Goal: Task Accomplishment & Management: Complete application form

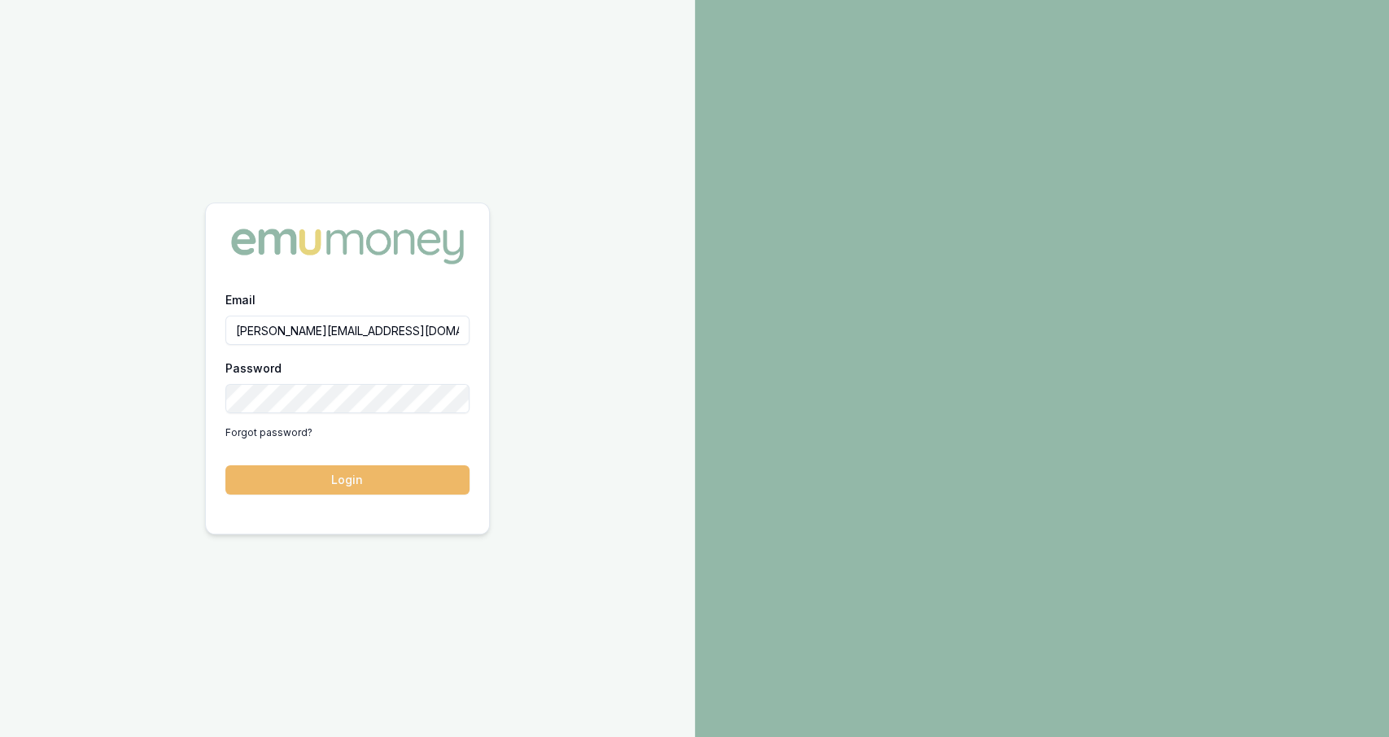
click at [304, 486] on button "Login" at bounding box center [347, 480] width 244 height 29
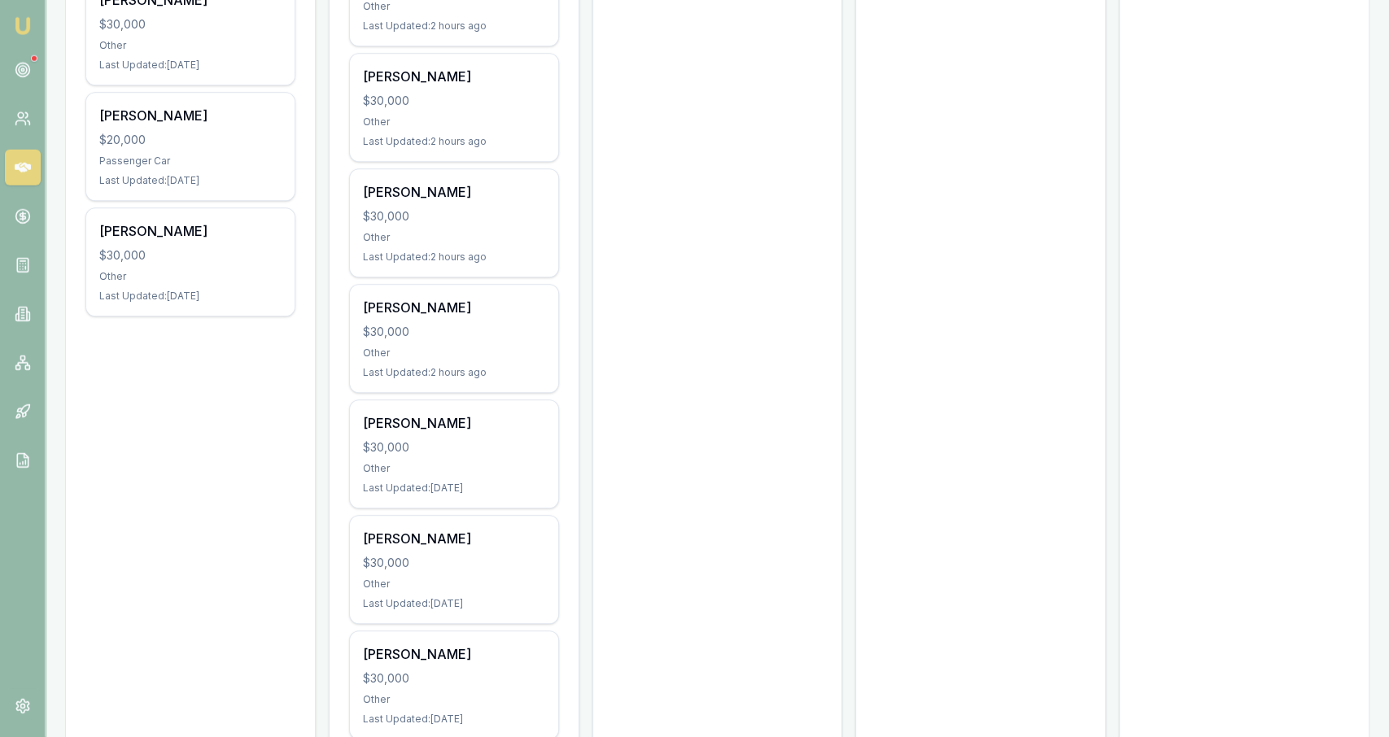
scroll to position [842, 0]
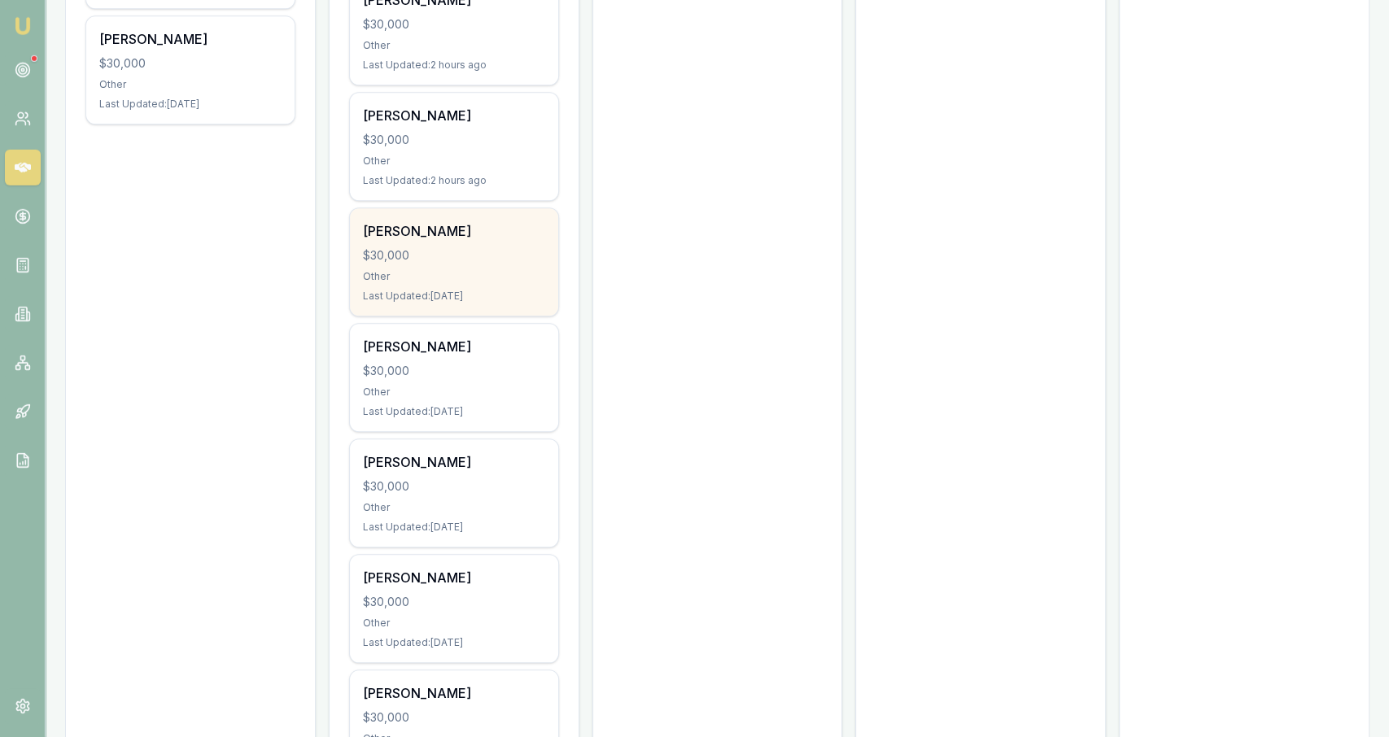
click at [525, 302] on div "Shane Clark $30,000 Other Last Updated: 1 day ago" at bounding box center [454, 261] width 208 height 107
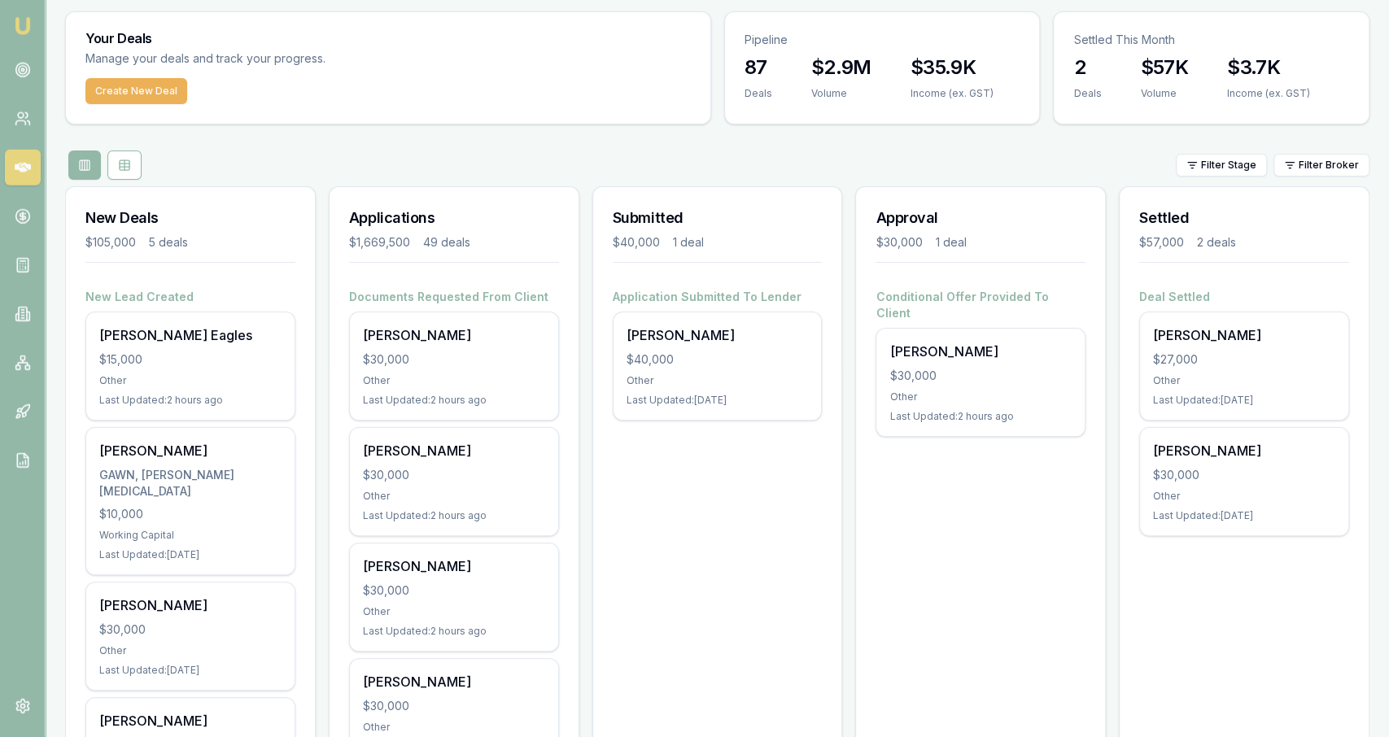
scroll to position [0, 0]
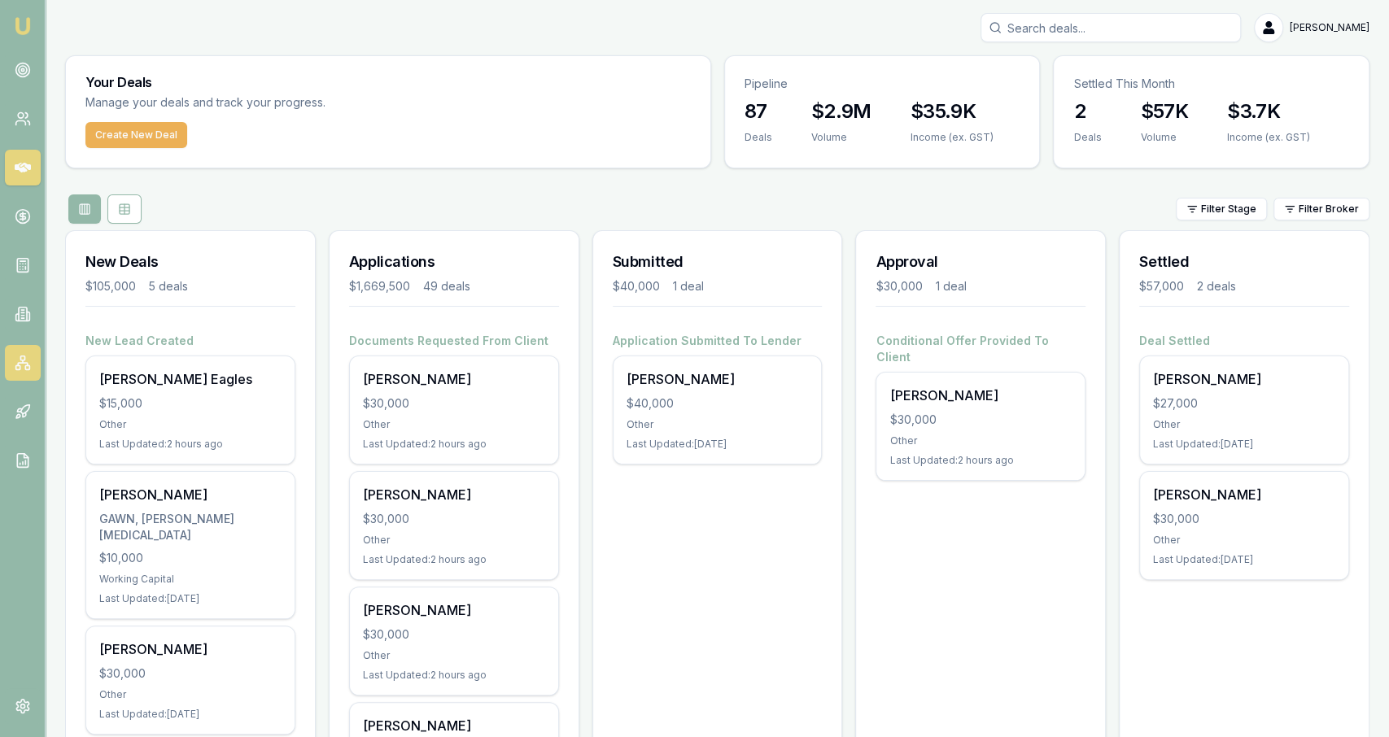
click at [27, 372] on link at bounding box center [23, 363] width 36 height 36
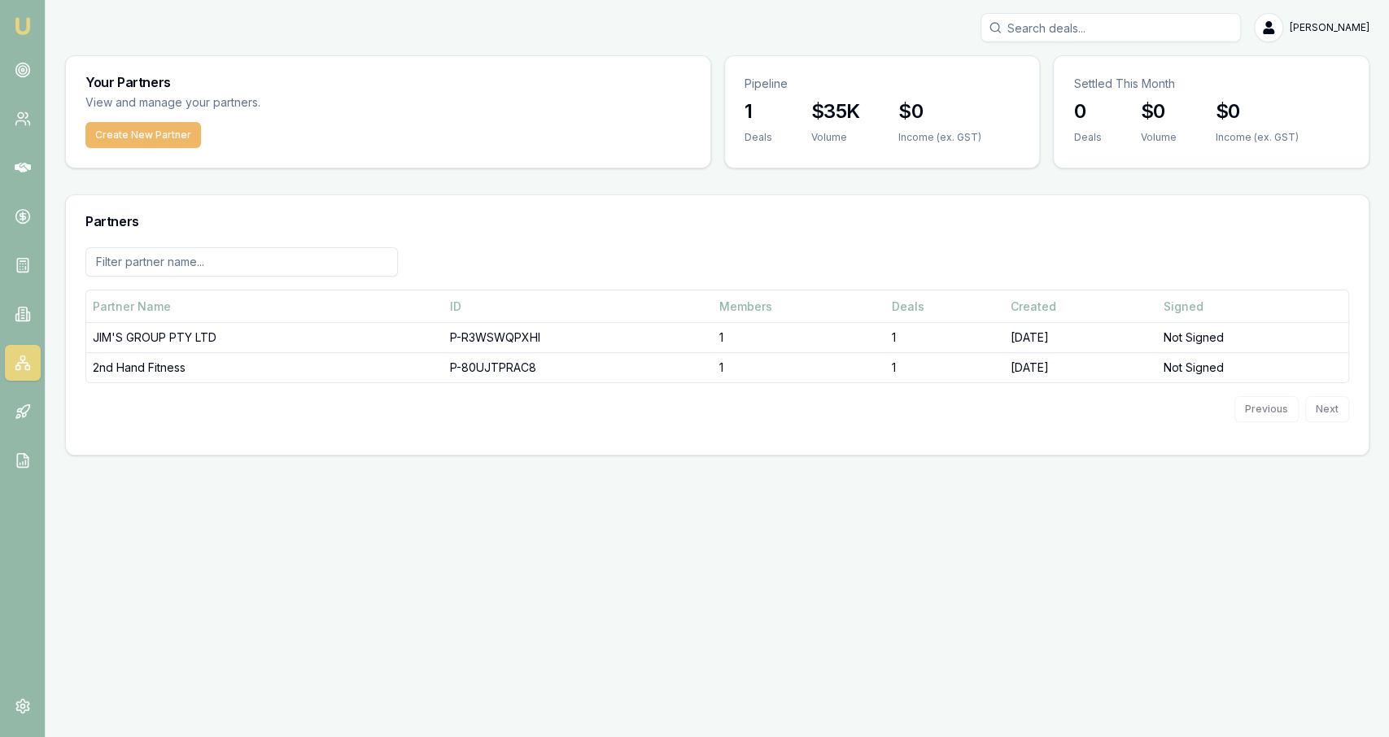
click at [157, 138] on button "Create New Partner" at bounding box center [143, 135] width 116 height 26
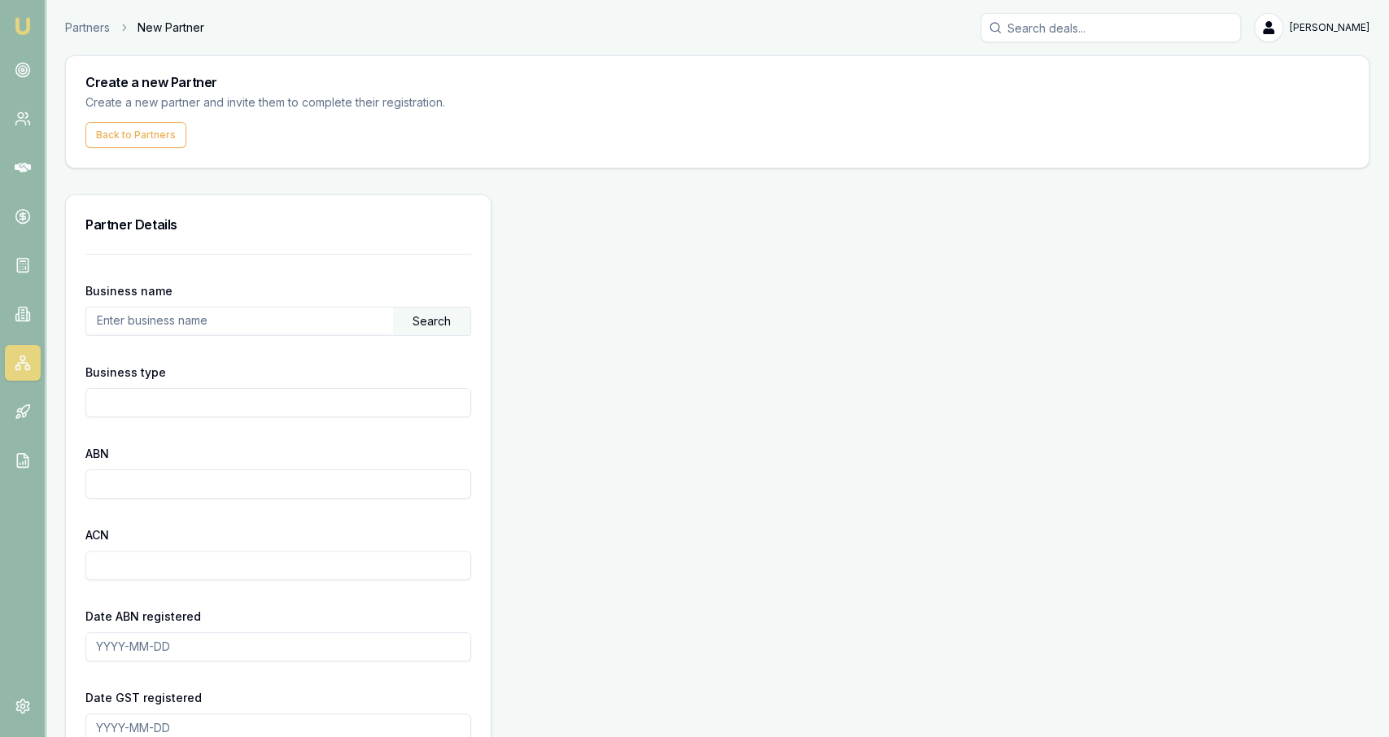
click at [159, 322] on input "text" at bounding box center [239, 321] width 307 height 26
click at [234, 315] on input "text" at bounding box center [239, 321] width 307 height 26
paste input "46 120 374 423"
type input "46 120 374 423"
click at [261, 320] on input "text" at bounding box center [239, 321] width 307 height 26
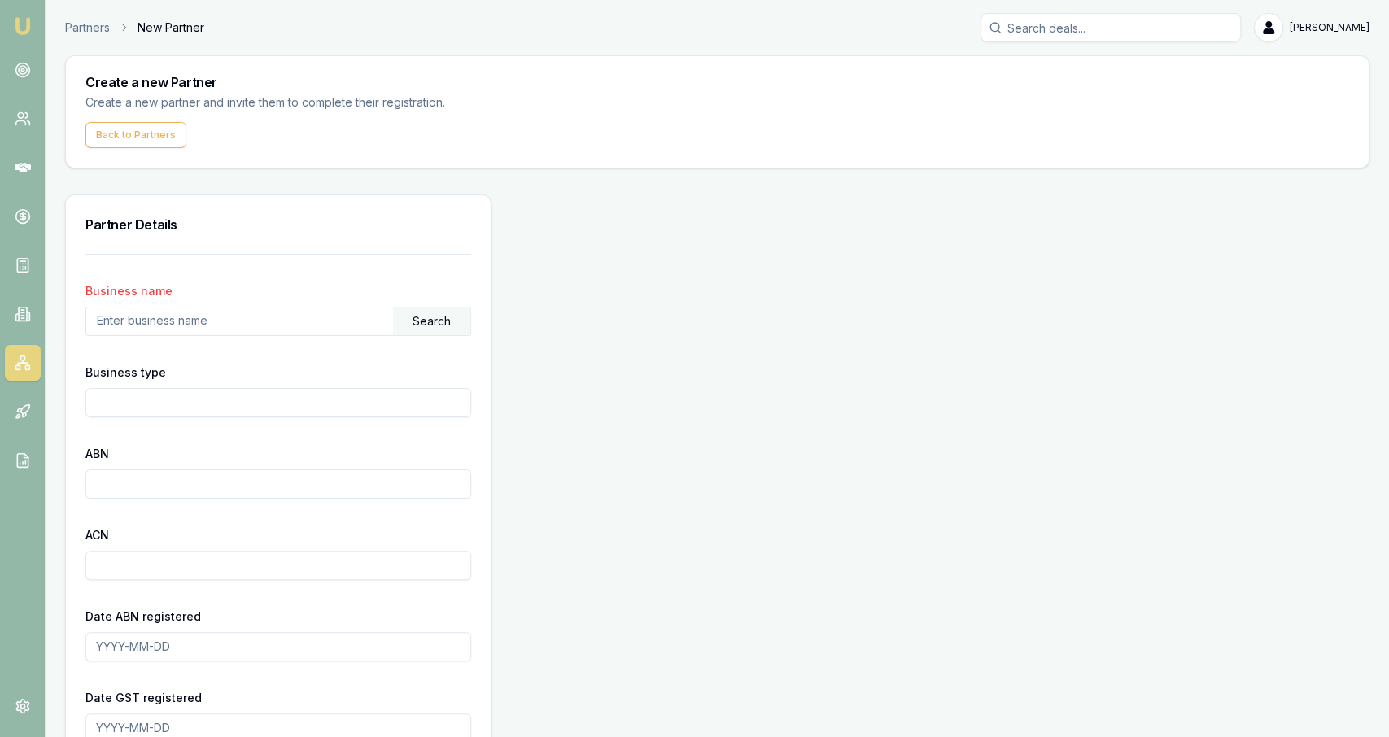
paste input "46 120 374 423"
click at [423, 327] on div "Search" at bounding box center [431, 322] width 77 height 28
click at [325, 326] on input "46 120 374 423" at bounding box center [239, 321] width 307 height 26
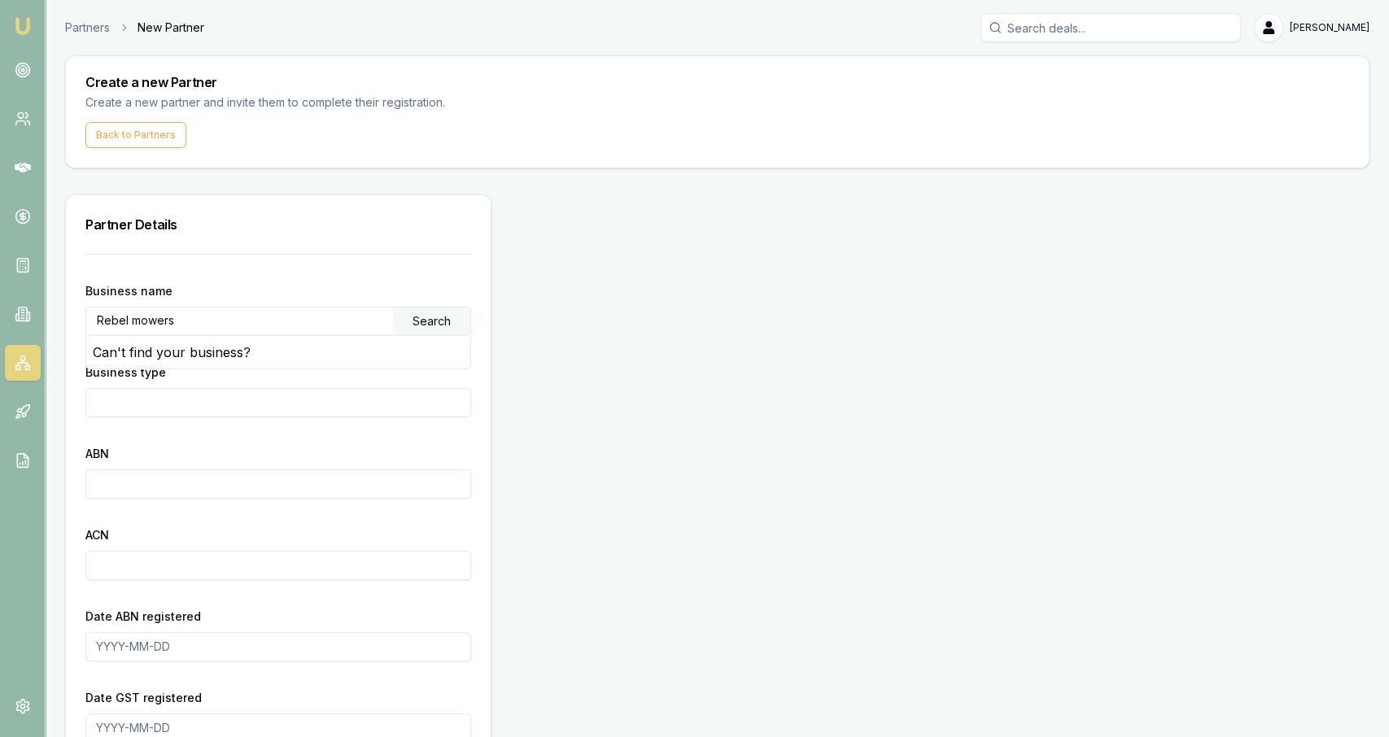
type input "Rebel mowers"
click at [453, 315] on div "Search" at bounding box center [431, 322] width 77 height 28
click at [222, 484] on input "ABN" at bounding box center [278, 484] width 386 height 29
paste input "46 120 374 423"
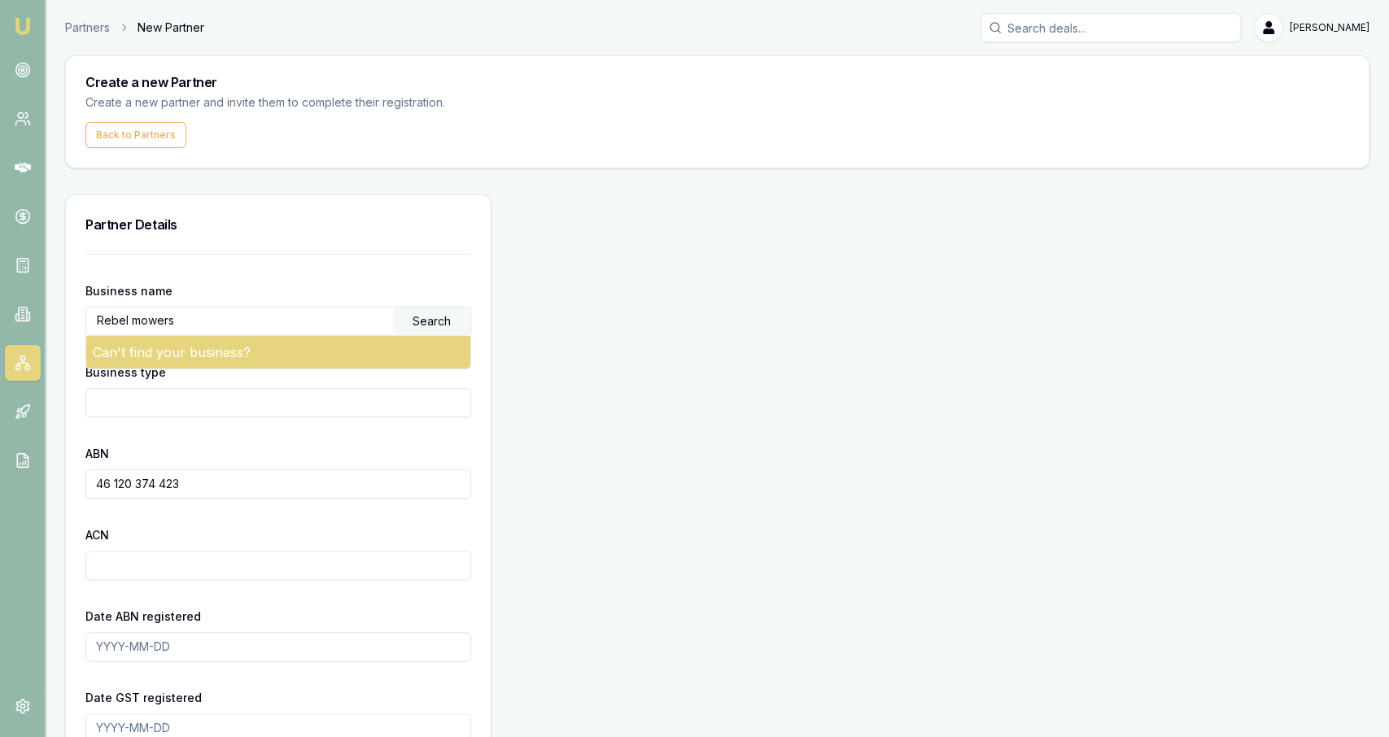
type input "46 120 374 423"
click at [414, 352] on div "Can't find your business?" at bounding box center [278, 352] width 384 height 33
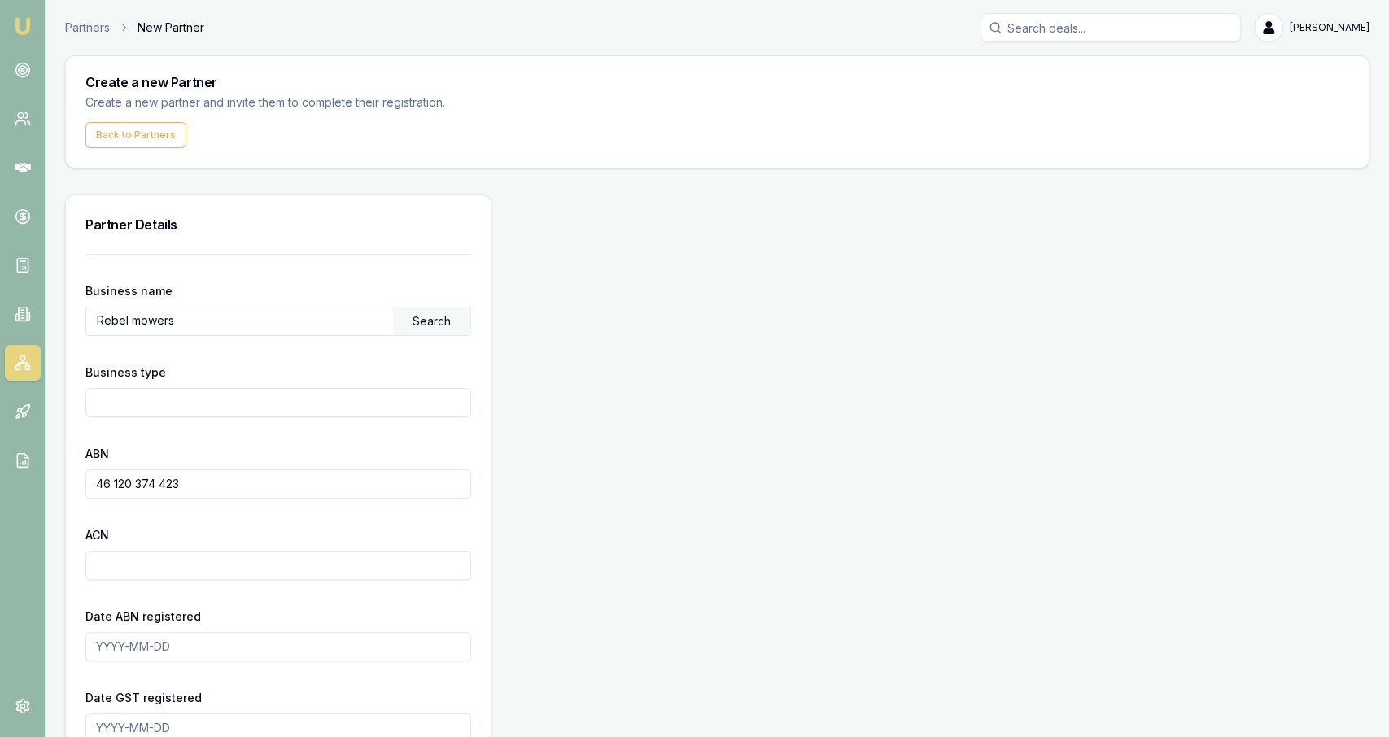
click at [423, 334] on div "Search" at bounding box center [431, 322] width 77 height 28
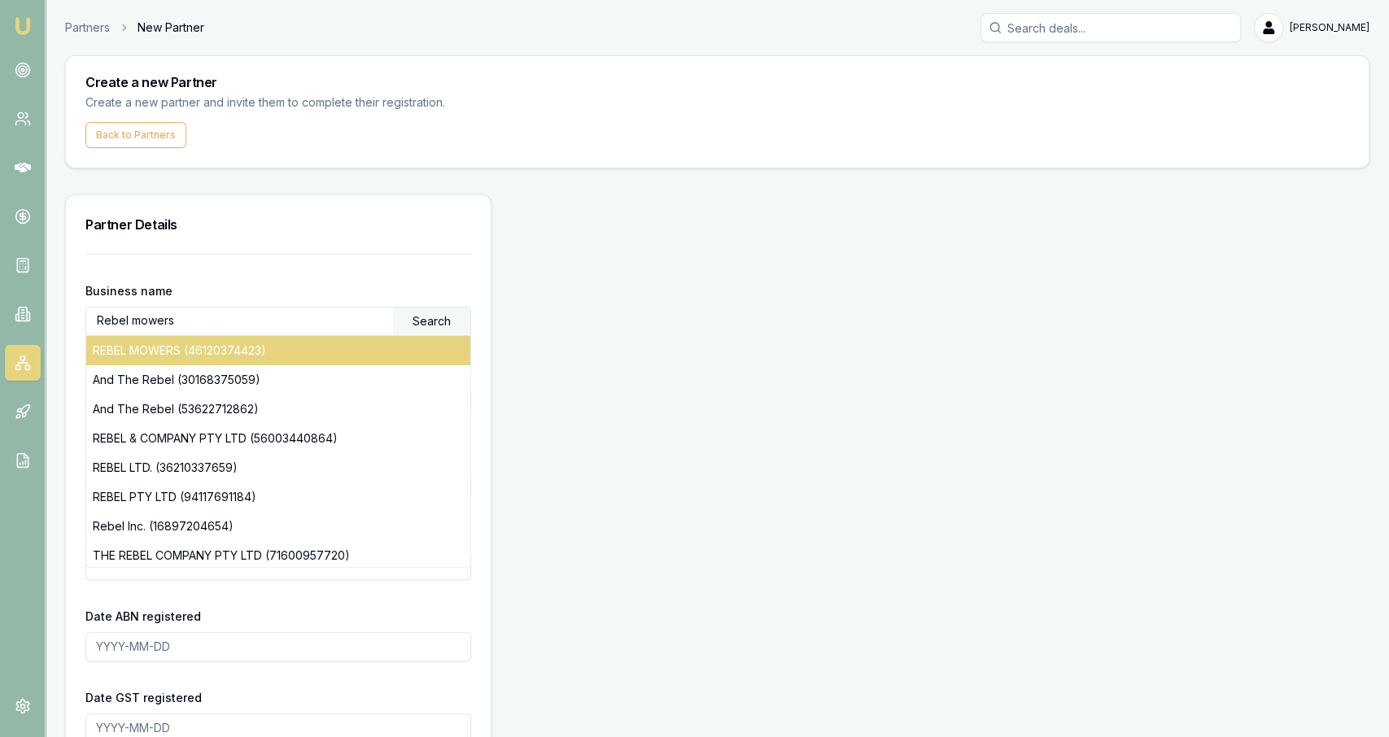
click at [453, 352] on div "REBEL MOWERS (46120374423)" at bounding box center [278, 350] width 384 height 29
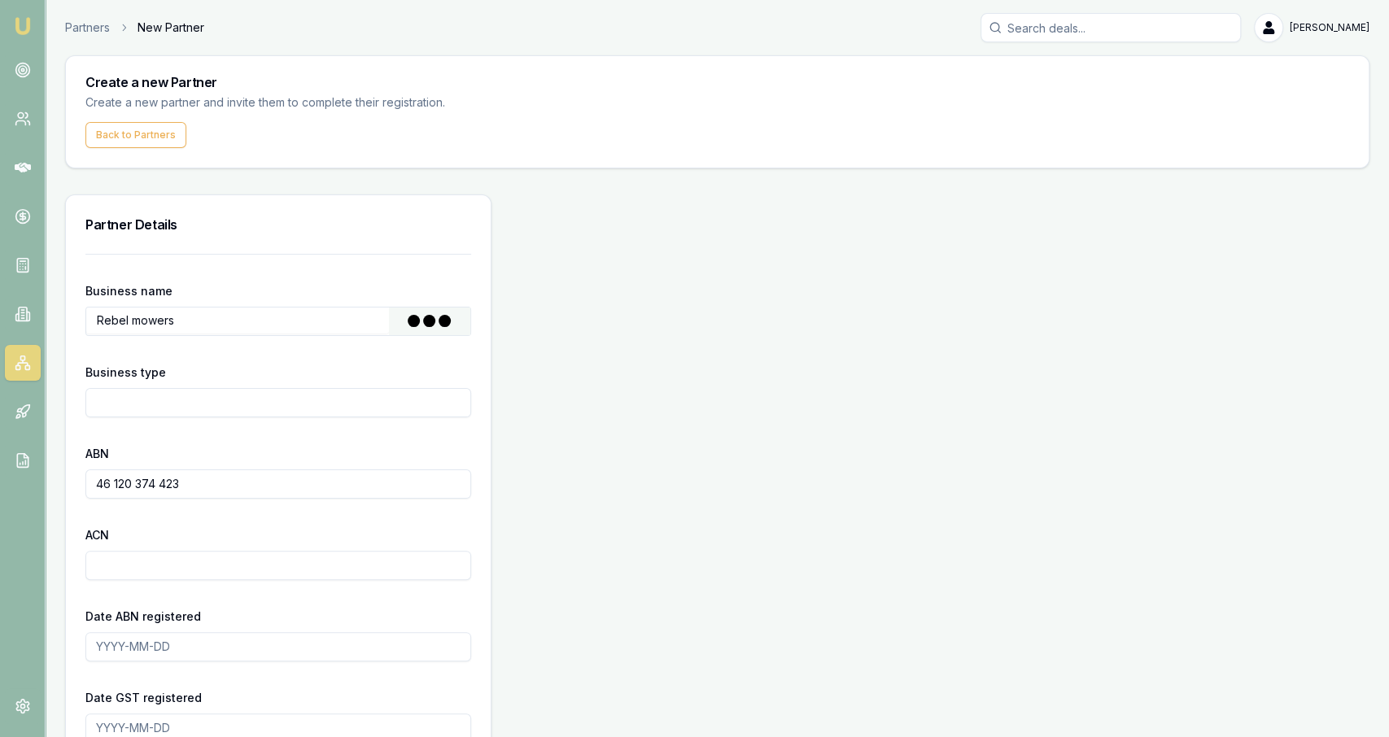
type input "CPB Services Pty Ltd"
type input "Australian Private Company"
type input "46120374423"
type input "120374423"
type input "2006-06-26"
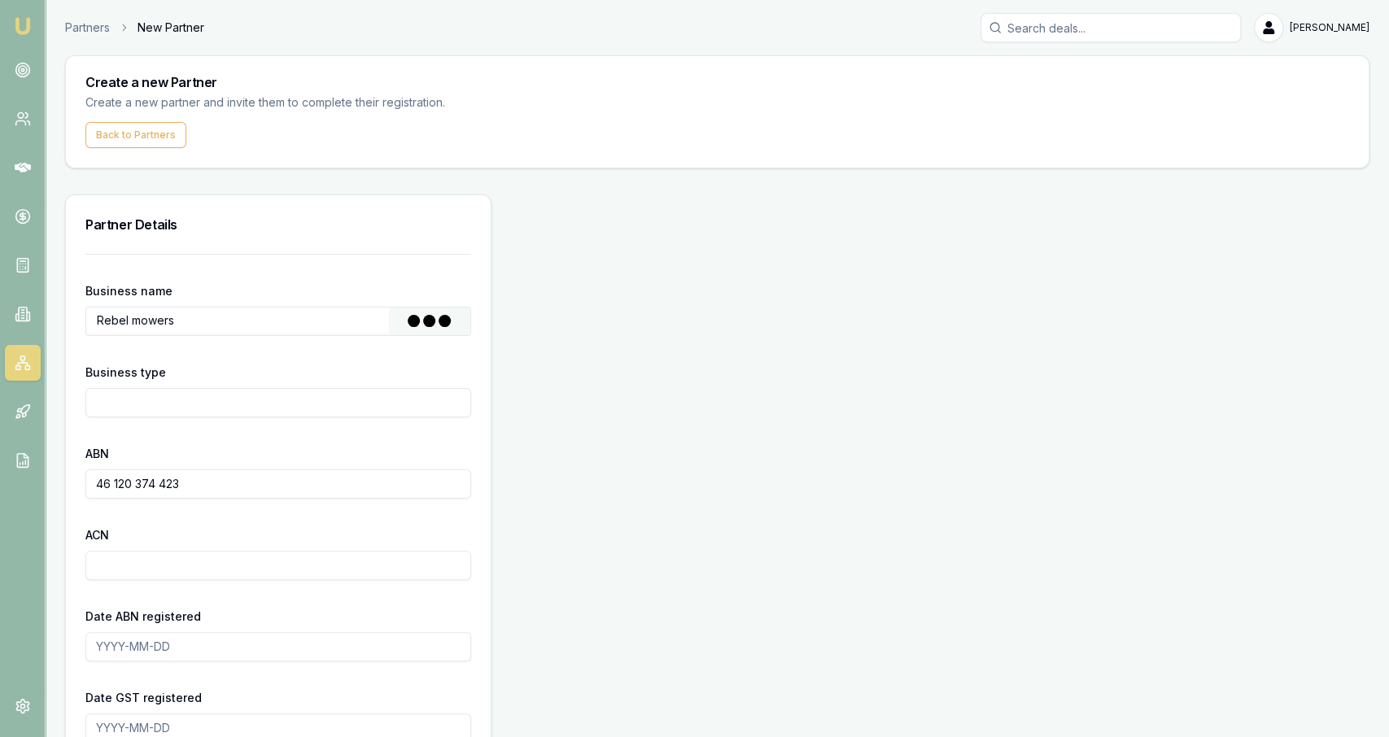
type input "2009-07-01"
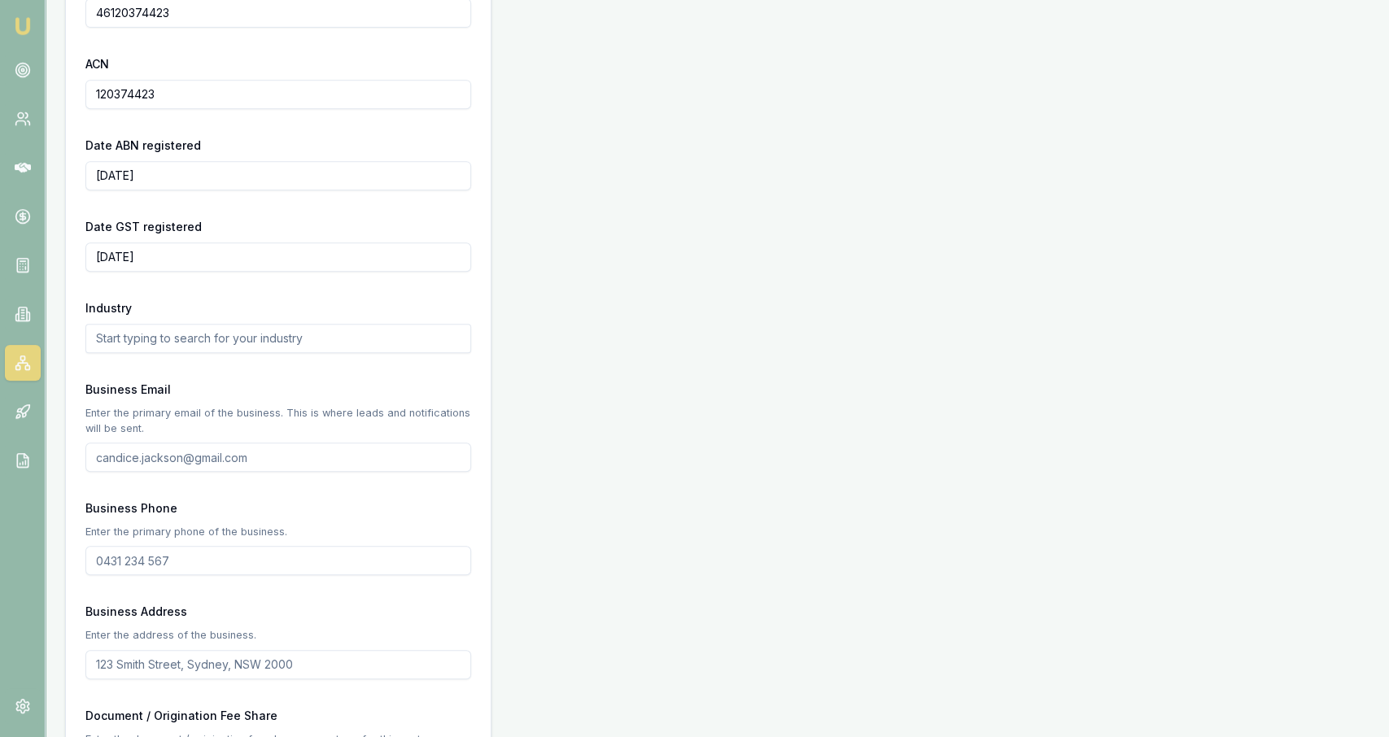
scroll to position [472, 0]
click at [173, 448] on input "Business Email" at bounding box center [278, 456] width 386 height 29
paste input "rebelmowers@gmail.com"
type input "rebelmowers@gmail.com"
click at [159, 556] on input "Business Phone" at bounding box center [278, 559] width 386 height 29
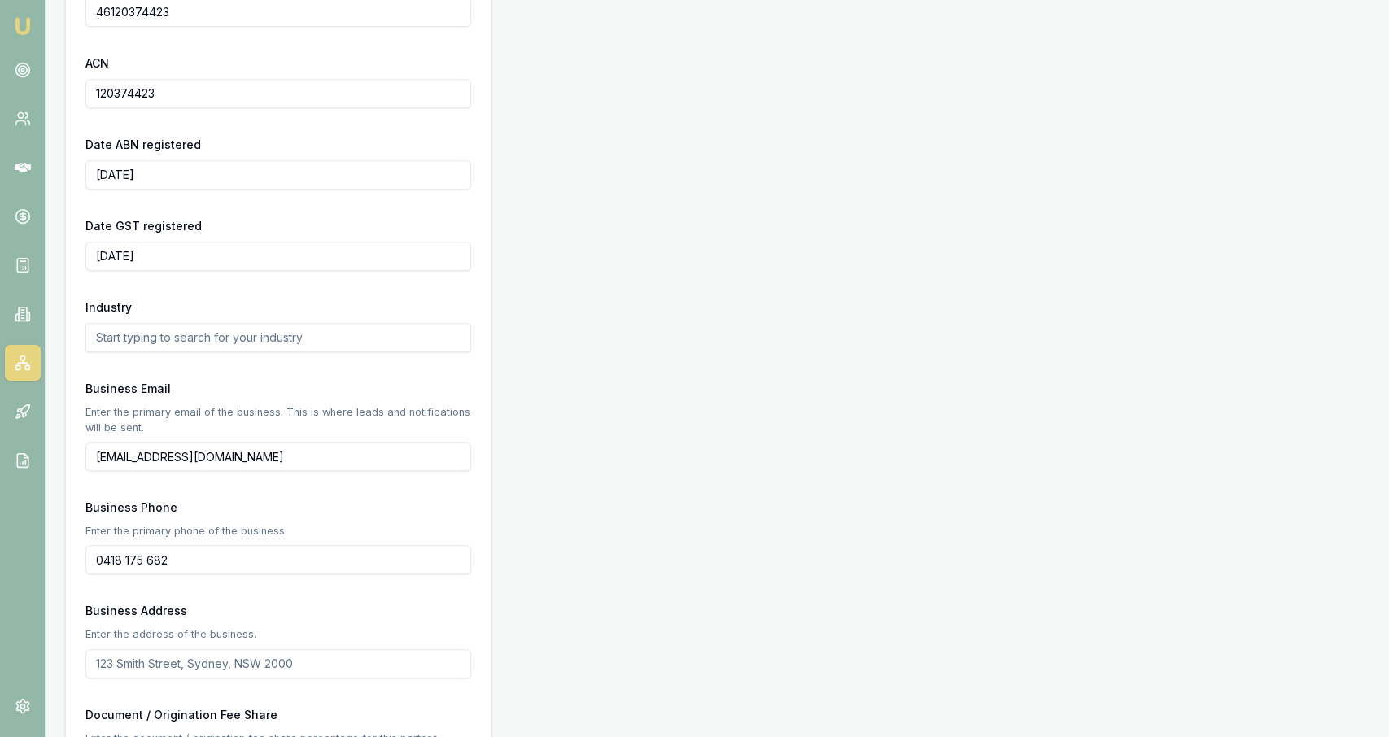
type input "0418 175 682"
click at [230, 658] on input "Business Address" at bounding box center [278, 664] width 386 height 29
click at [695, 460] on div "Partner Details Business name CPB Services Pty Ltd Search Business type Austral…" at bounding box center [717, 659] width 1305 height 1874
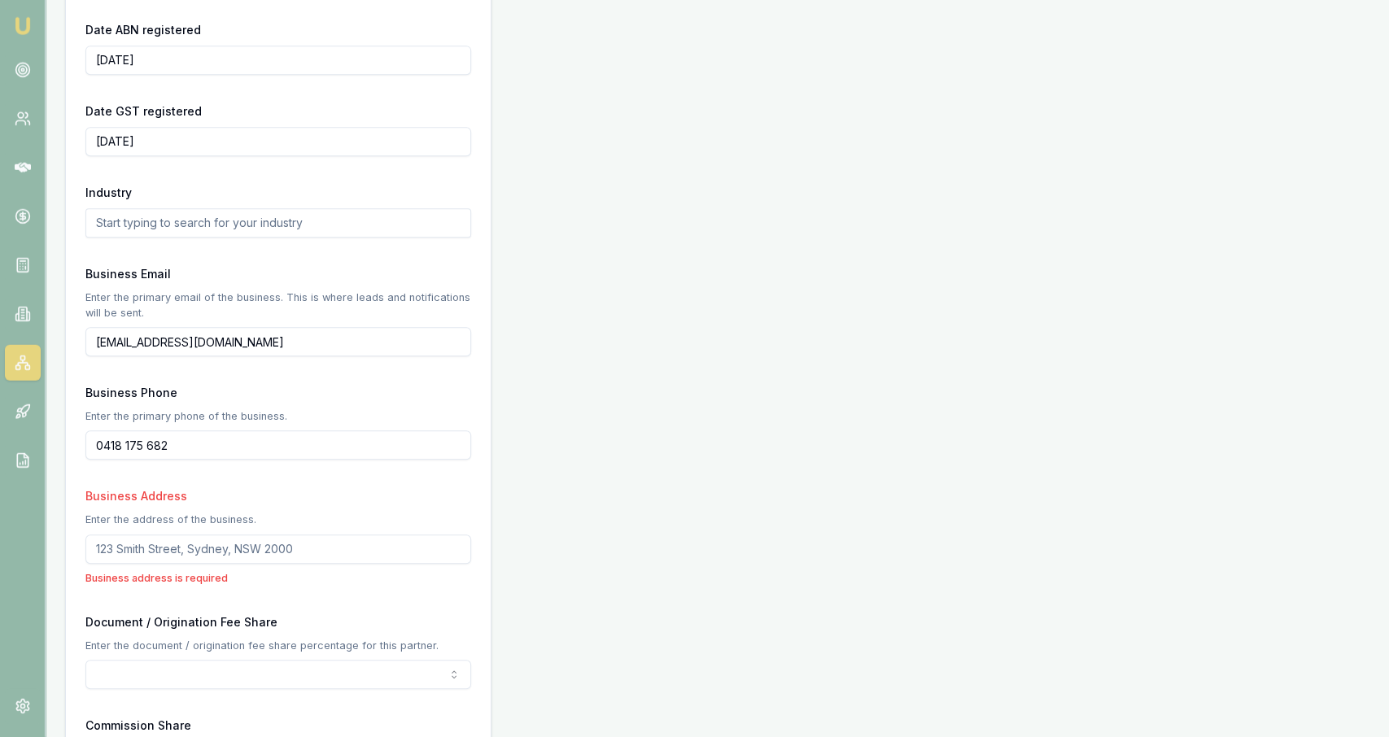
click at [185, 559] on input "Business Address" at bounding box center [278, 549] width 386 height 29
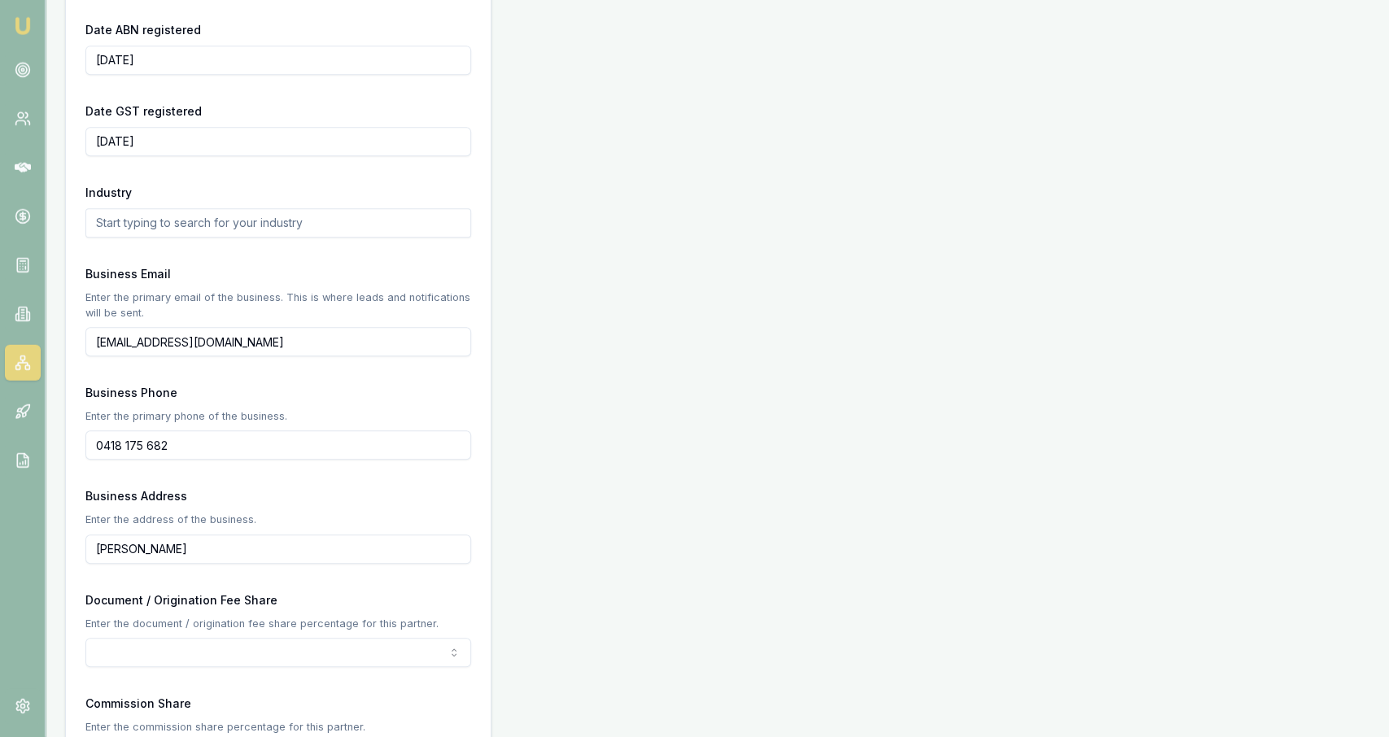
click at [292, 557] on input "hastings vic" at bounding box center [278, 549] width 386 height 29
click at [97, 552] on input "hastings vic" at bounding box center [278, 549] width 386 height 29
click at [147, 556] on input "Hastings vic" at bounding box center [278, 549] width 386 height 29
type input "Hastings VIC"
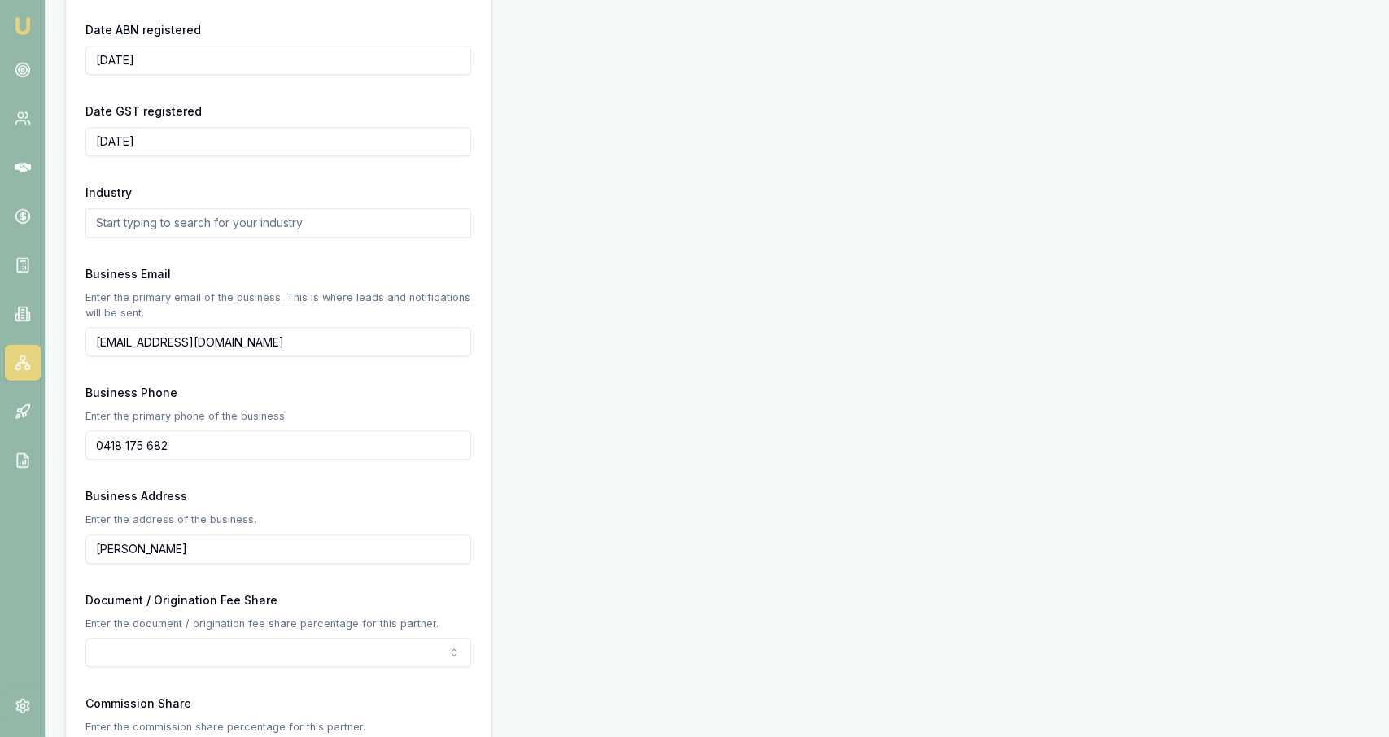
click at [652, 476] on div "Partner Details Business name CPB Services Pty Ltd Search Business type Austral…" at bounding box center [717, 503] width 1305 height 1790
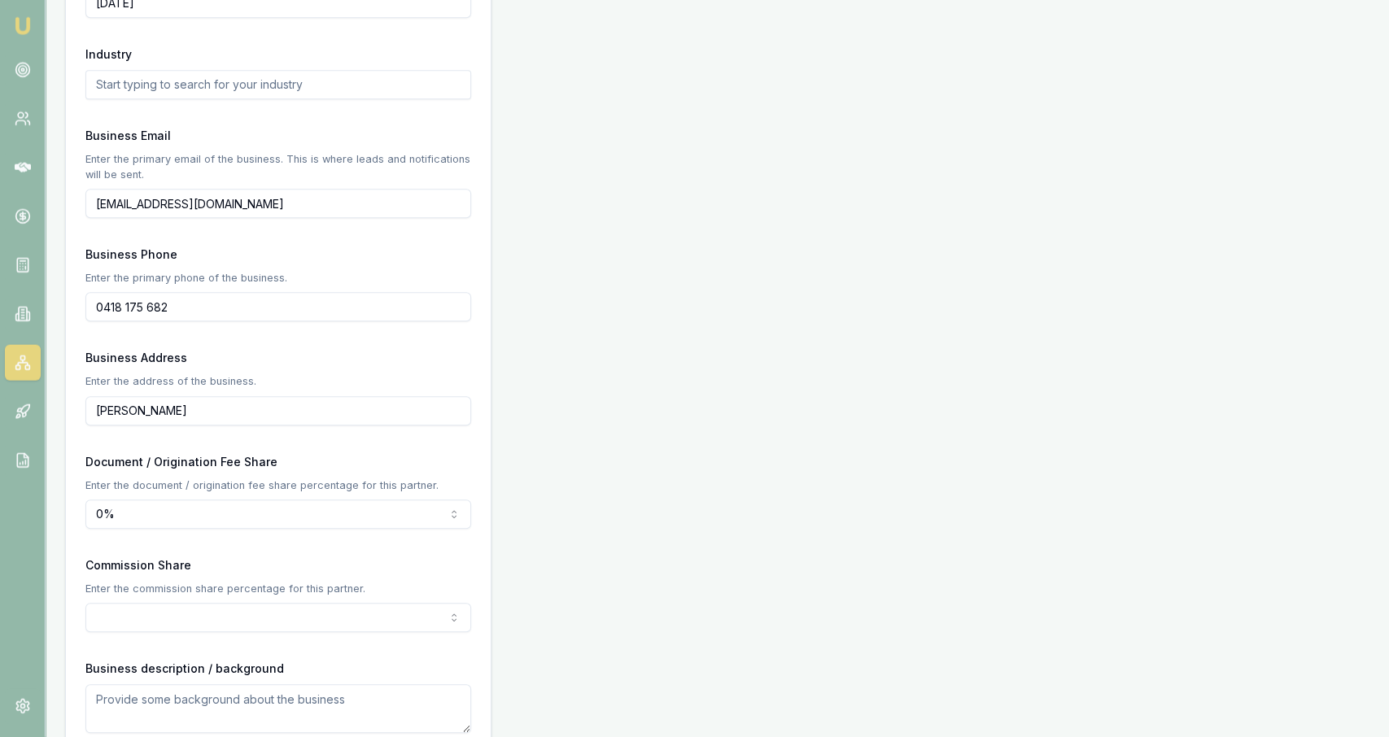
scroll to position [801, 0]
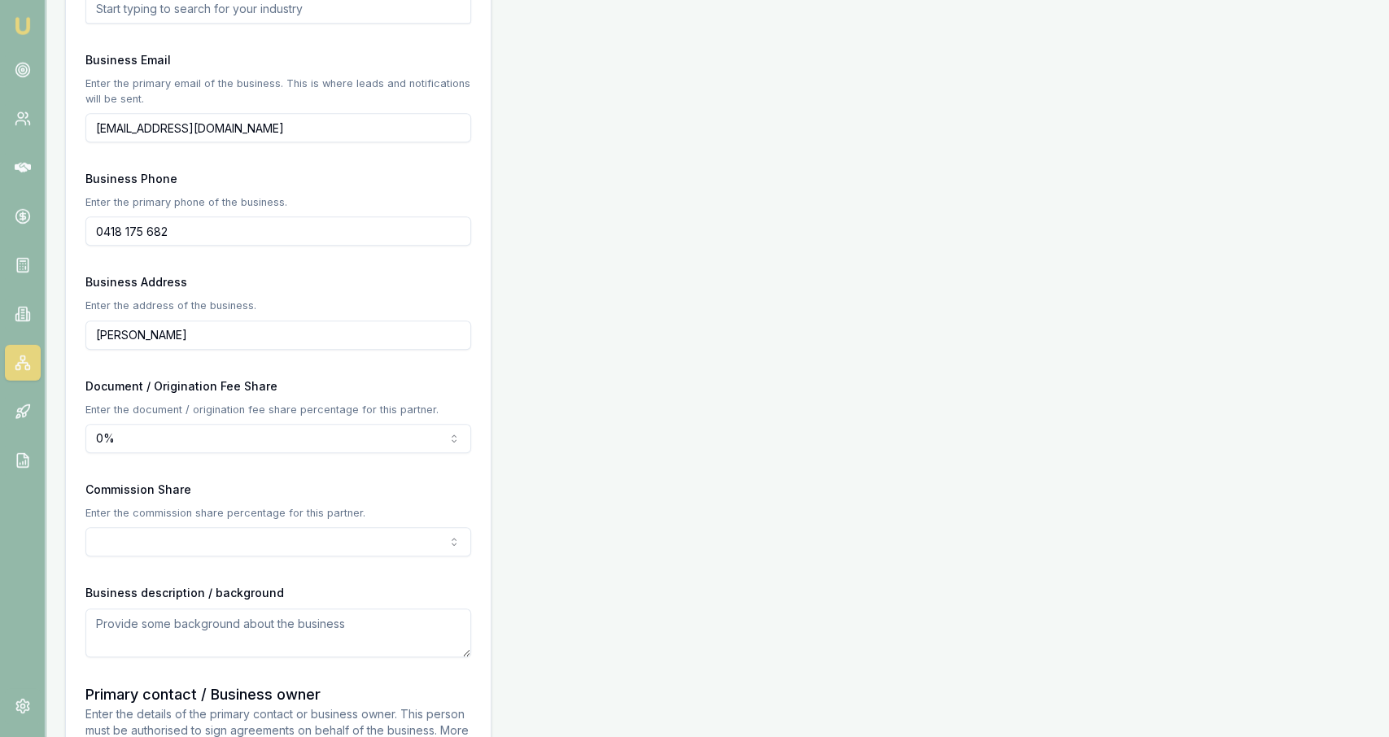
click at [636, 352] on div "Partner Details Business name CPB Services Pty Ltd Search Business type Austral…" at bounding box center [717, 289] width 1305 height 1790
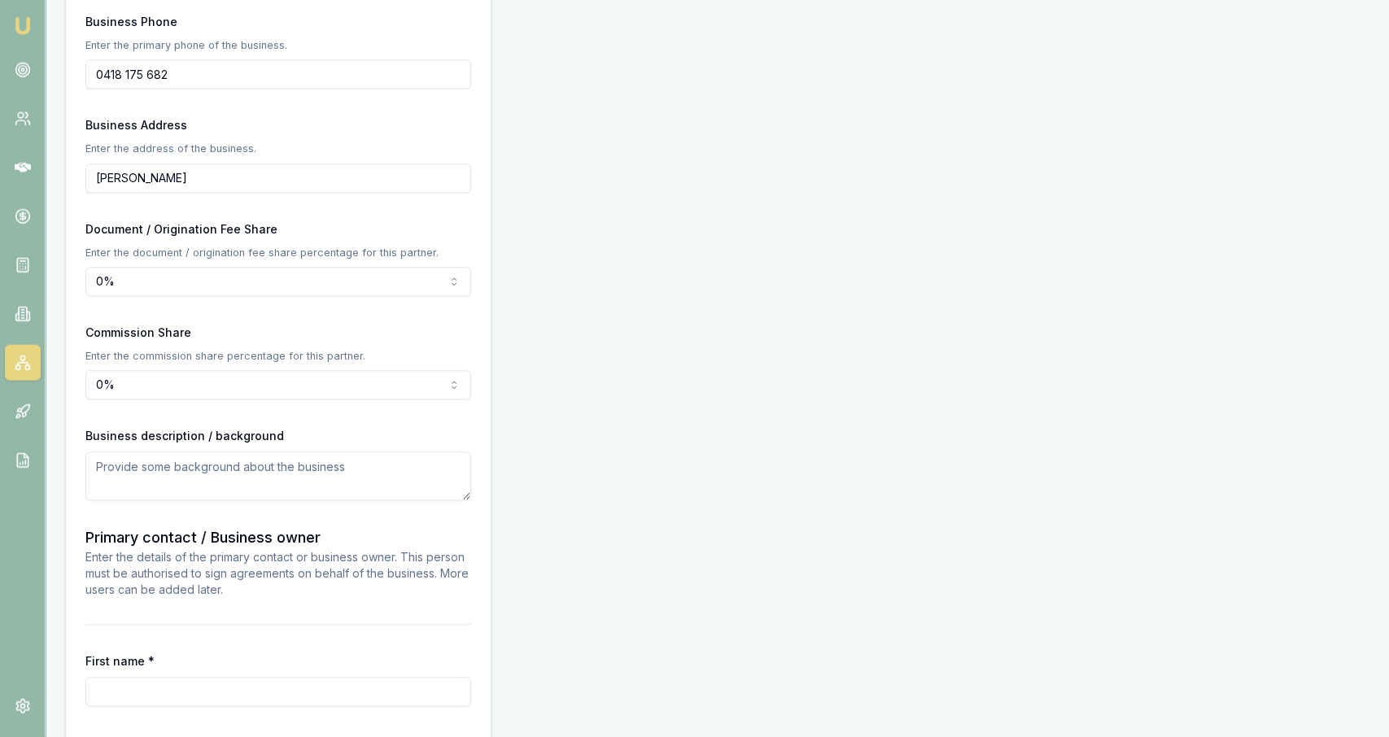
scroll to position [1004, 0]
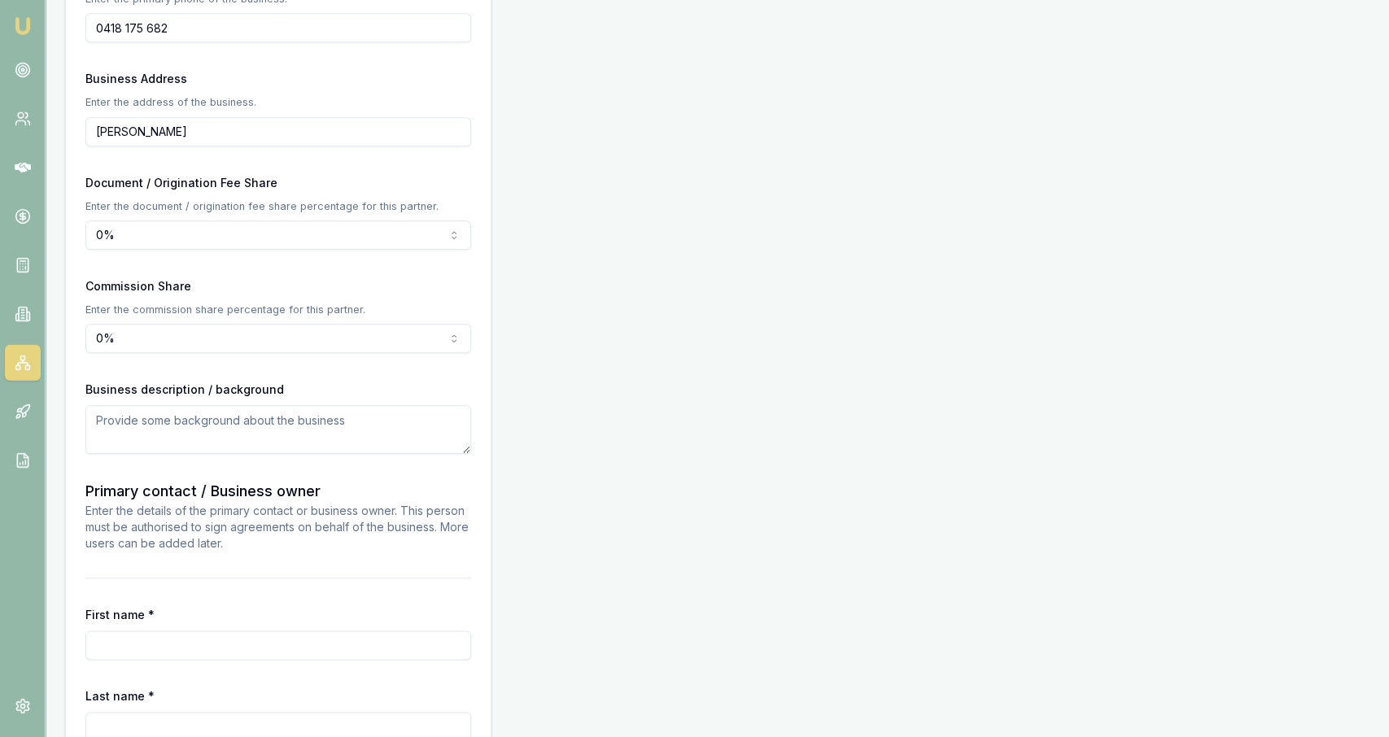
click at [326, 634] on input "First name *" at bounding box center [278, 645] width 386 height 29
type input "Phil"
click at [715, 717] on div "Partner Details Business name CPB Services Pty Ltd Search Business type Austral…" at bounding box center [717, 85] width 1305 height 1790
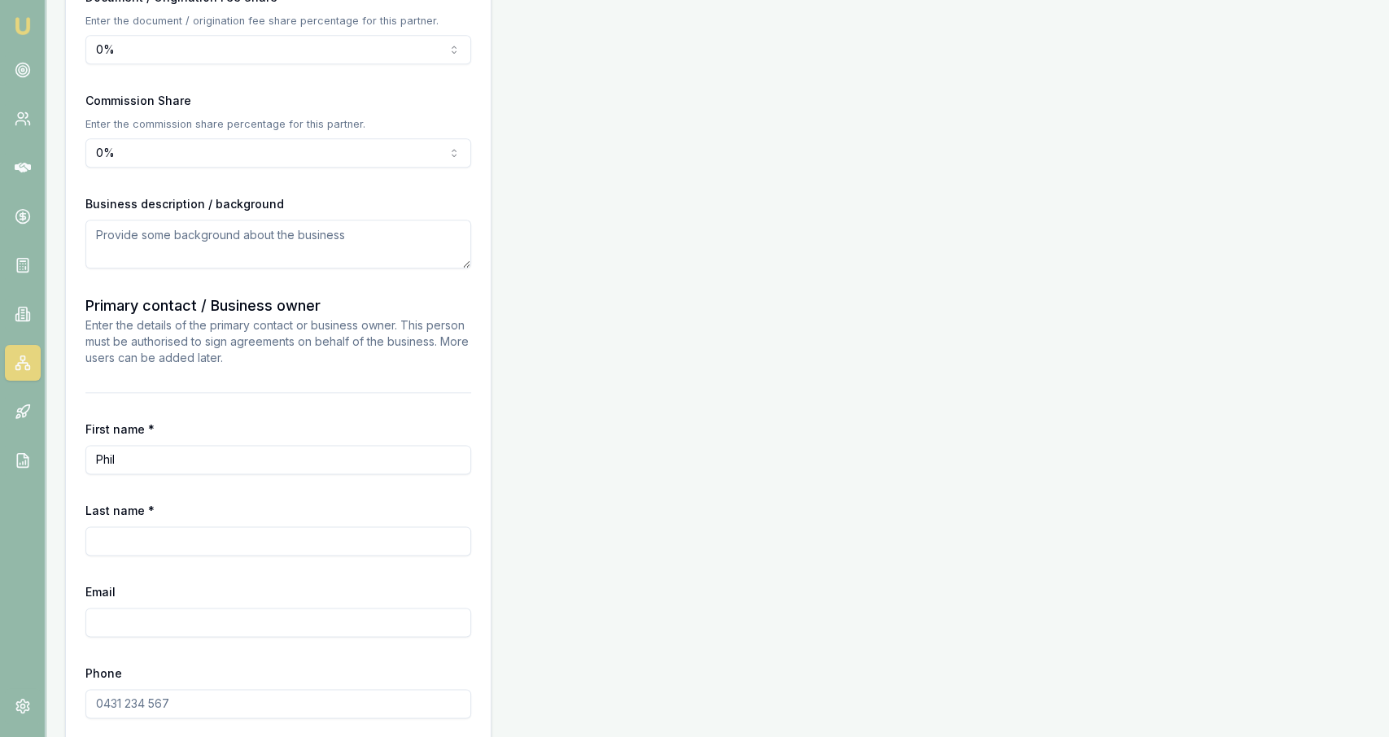
click at [400, 527] on input "Last name *" at bounding box center [278, 541] width 386 height 29
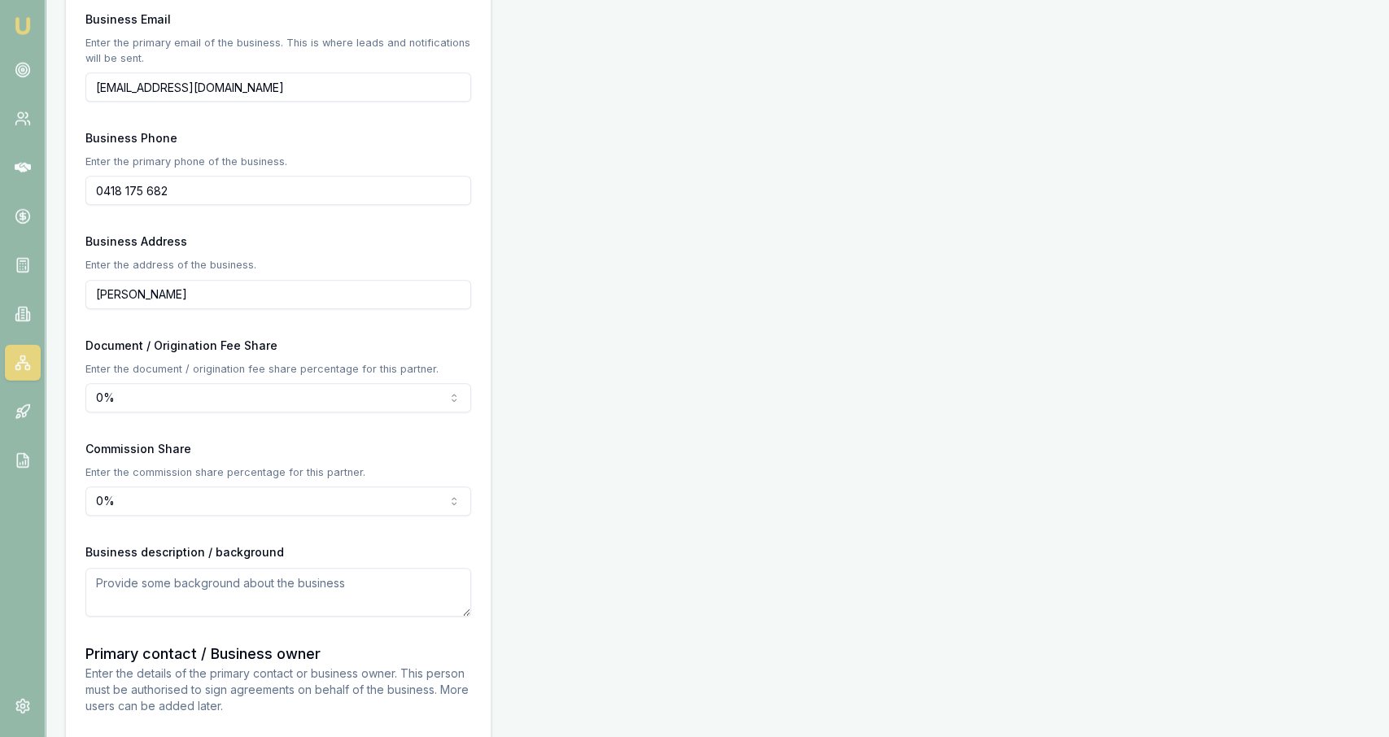
scroll to position [809, 0]
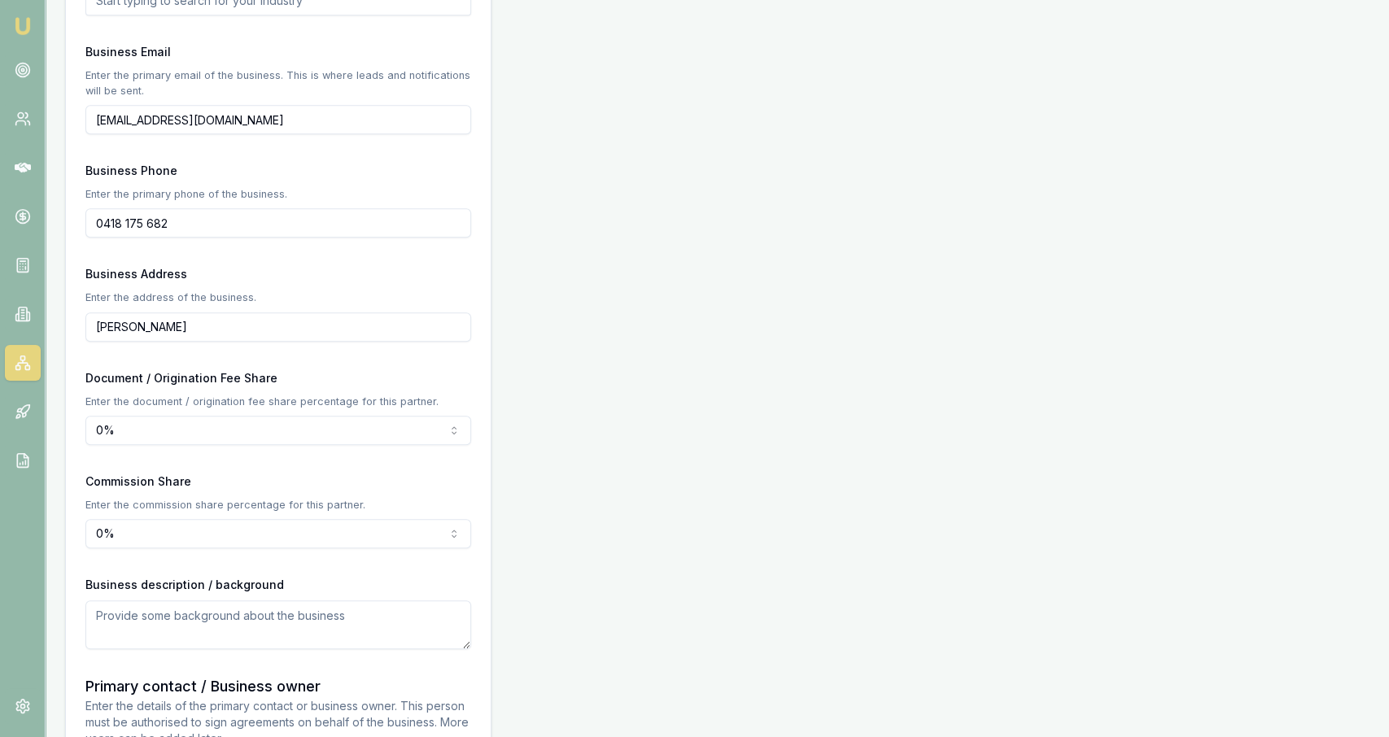
click at [191, 327] on input "Hastings VIC" at bounding box center [278, 327] width 386 height 29
paste input "21 Mayne Ave Hastings."
click at [503, 327] on div "Partner Details Business name CPB Services Pty Ltd Search Business type Austral…" at bounding box center [717, 322] width 1305 height 1874
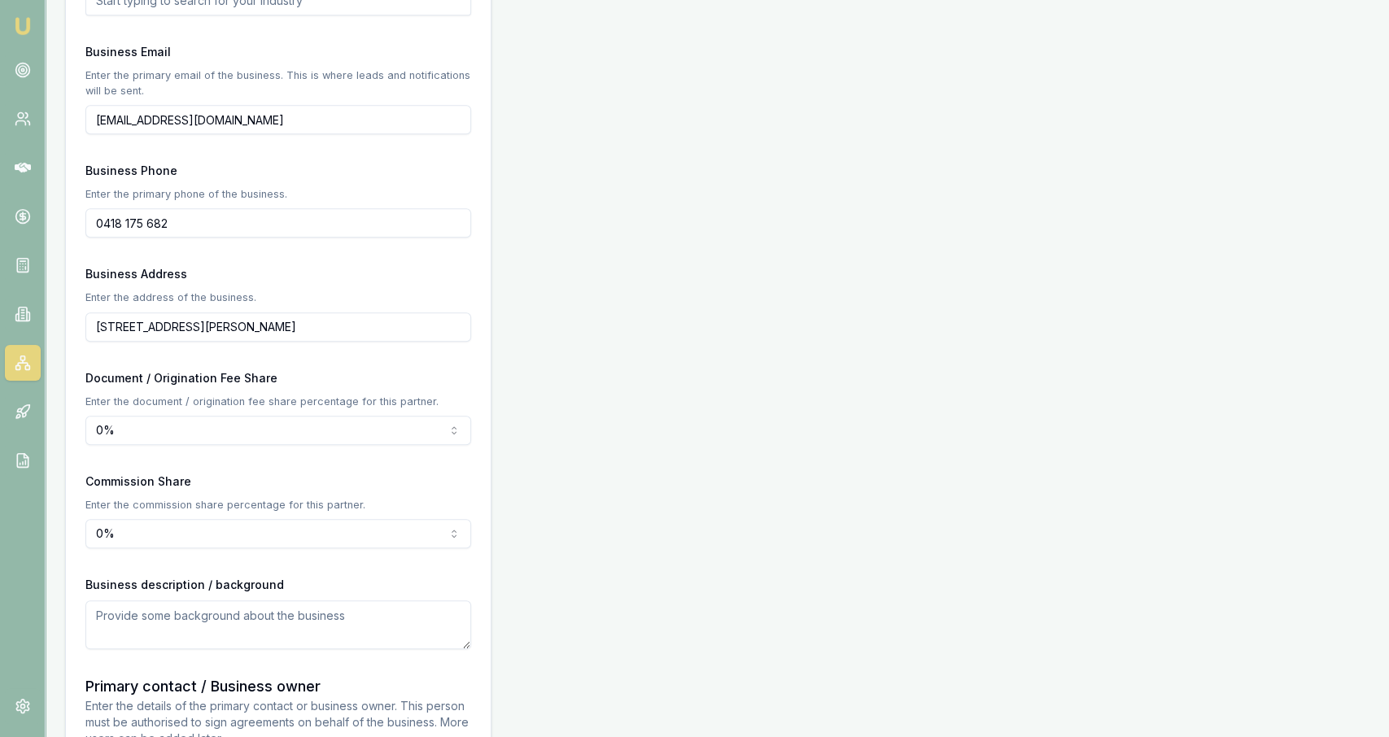
click at [167, 326] on input "21 Mayne Ave Hastings Victoria Australia" at bounding box center [278, 327] width 386 height 29
type input "21 Mayne Avenue Hastings Victoria Australia"
click at [294, 374] on div "Document / Origination Fee Share Enter the document / origination fee share per…" at bounding box center [278, 406] width 386 height 77
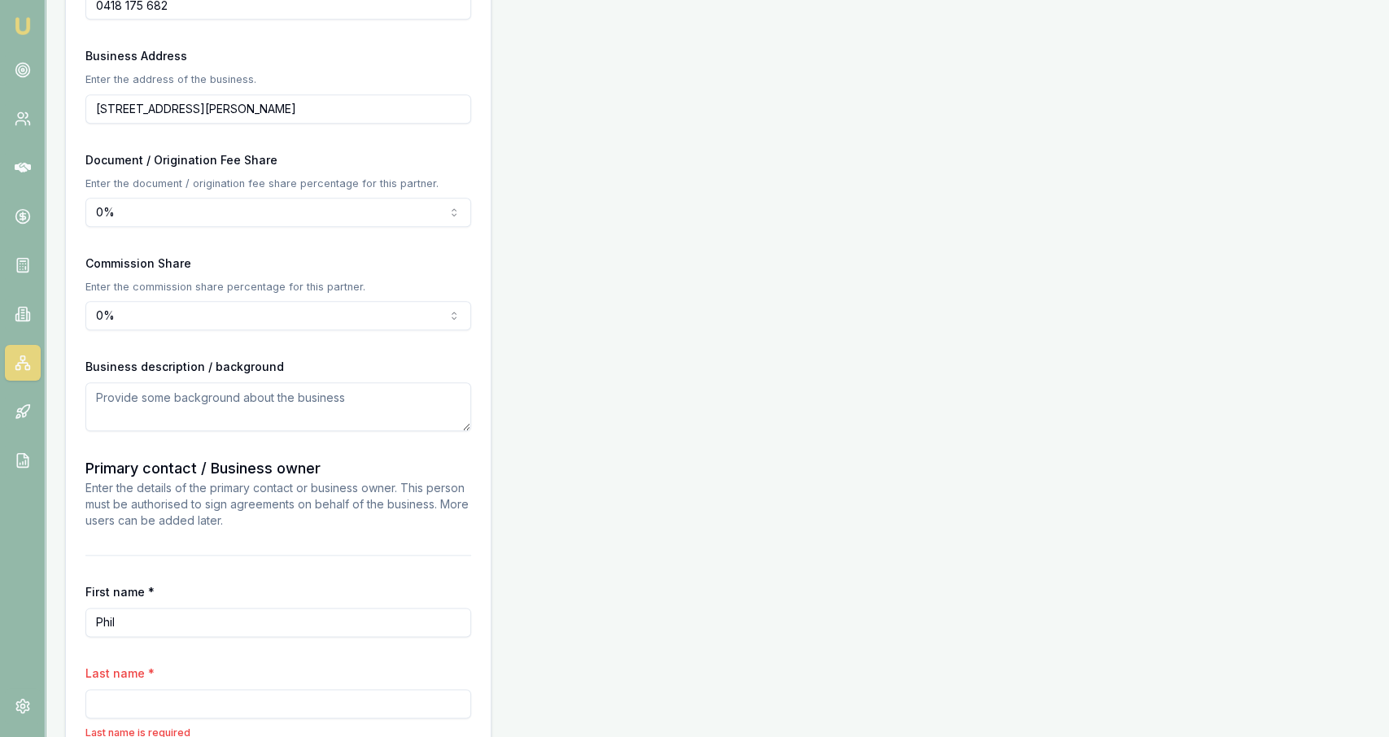
scroll to position [1039, 0]
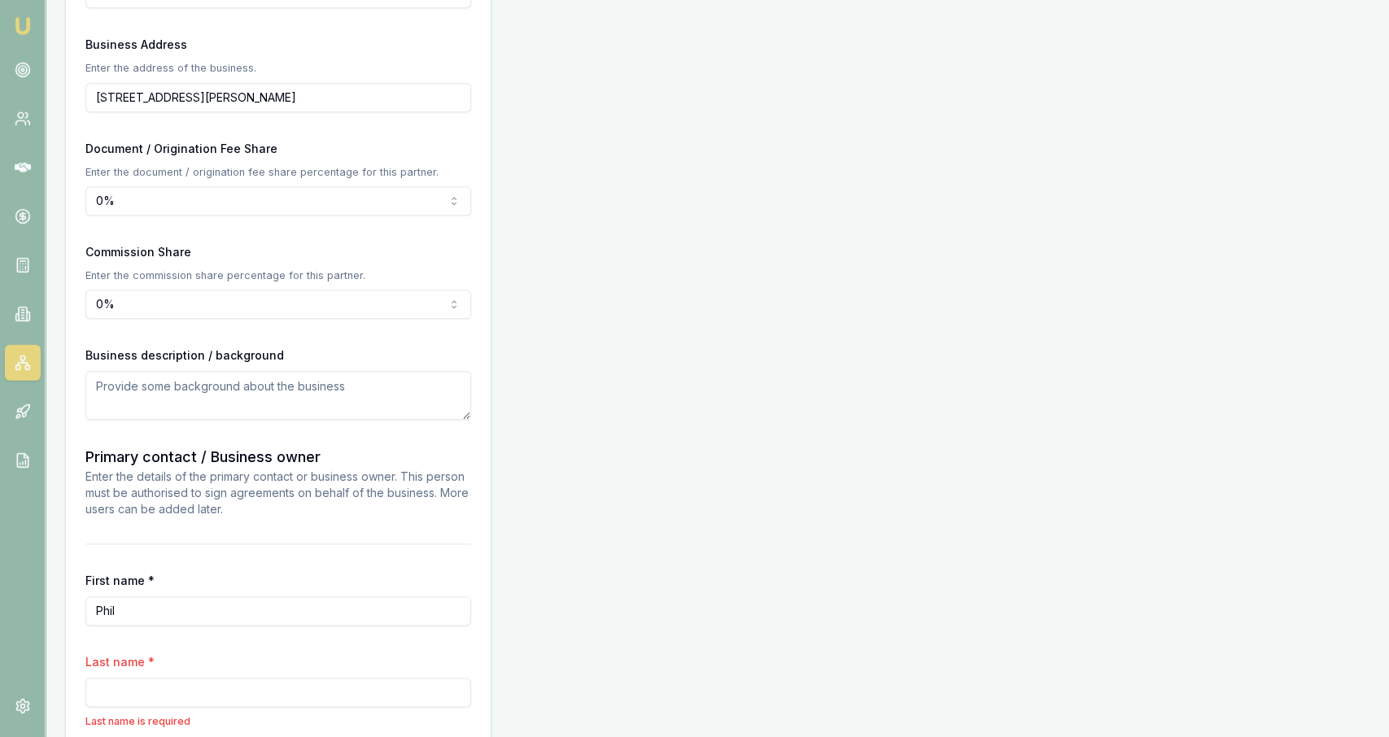
click at [387, 399] on textarea at bounding box center [278, 395] width 386 height 49
type textarea "l"
type textarea "Landscaping supplies company"
click at [535, 485] on div "Partner Details Business name CPB Services Pty Ltd Search Business type Austral…" at bounding box center [717, 93] width 1305 height 1874
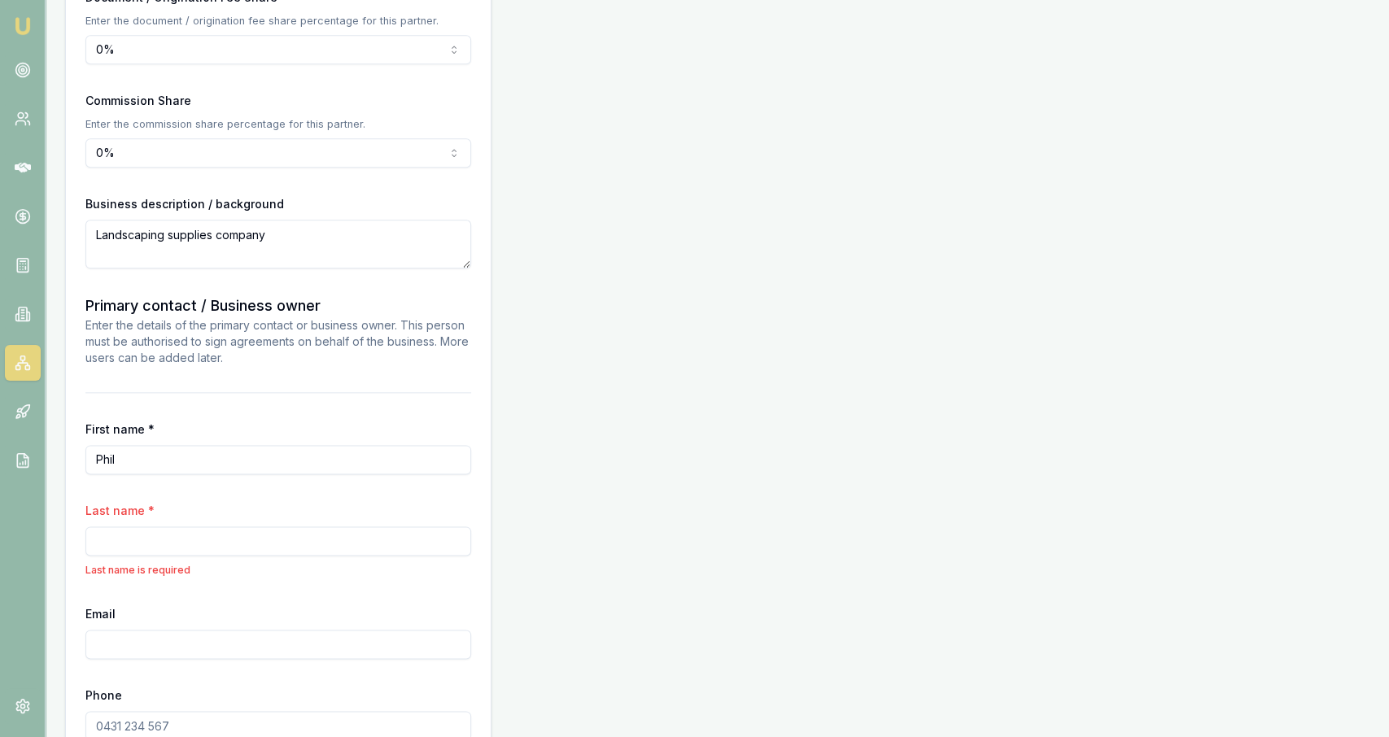
click at [372, 525] on div "Last name * Last name is required" at bounding box center [278, 539] width 386 height 77
click at [363, 535] on input "Last name *" at bounding box center [278, 541] width 386 height 29
type input "Burn"
paste input "Phil Burn <rebelmowers@gmail.com>"
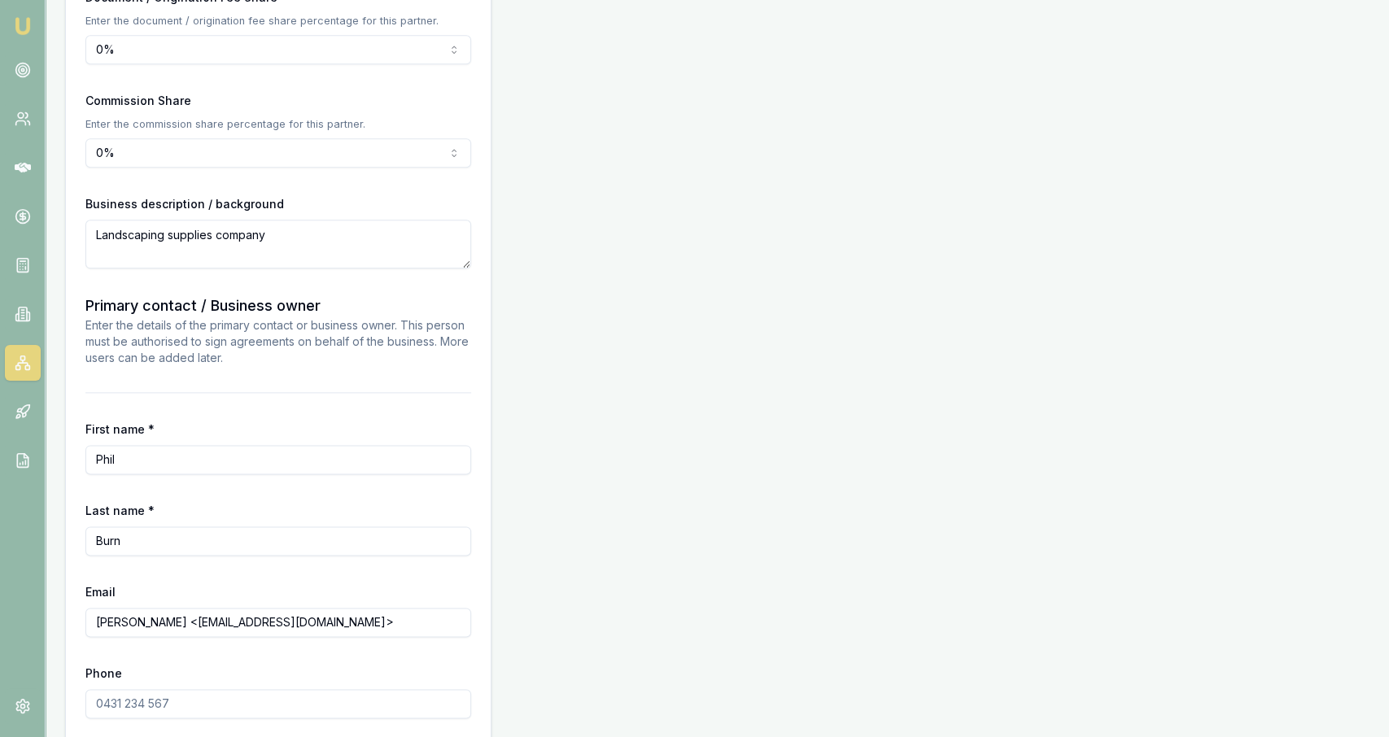
drag, startPoint x: 153, startPoint y: 619, endPoint x: 20, endPoint y: 610, distance: 133.8
click at [85, 610] on input "Phil Burn <rebelmowers@gmail.com>" at bounding box center [278, 622] width 386 height 29
click at [252, 612] on input "rebelmowers@gmail.com>" at bounding box center [278, 622] width 386 height 29
type input "rebelmowers@gmail.com"
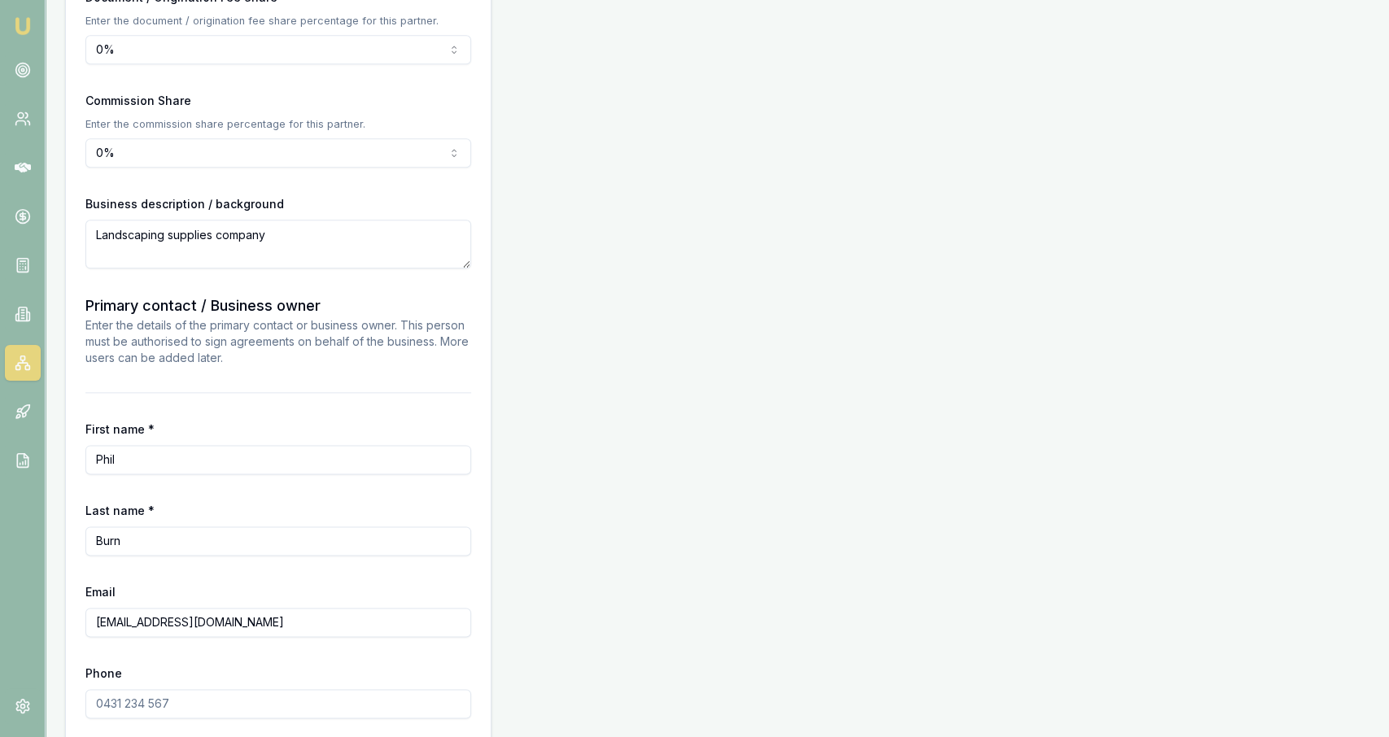
click at [271, 701] on input "Phone" at bounding box center [278, 703] width 386 height 29
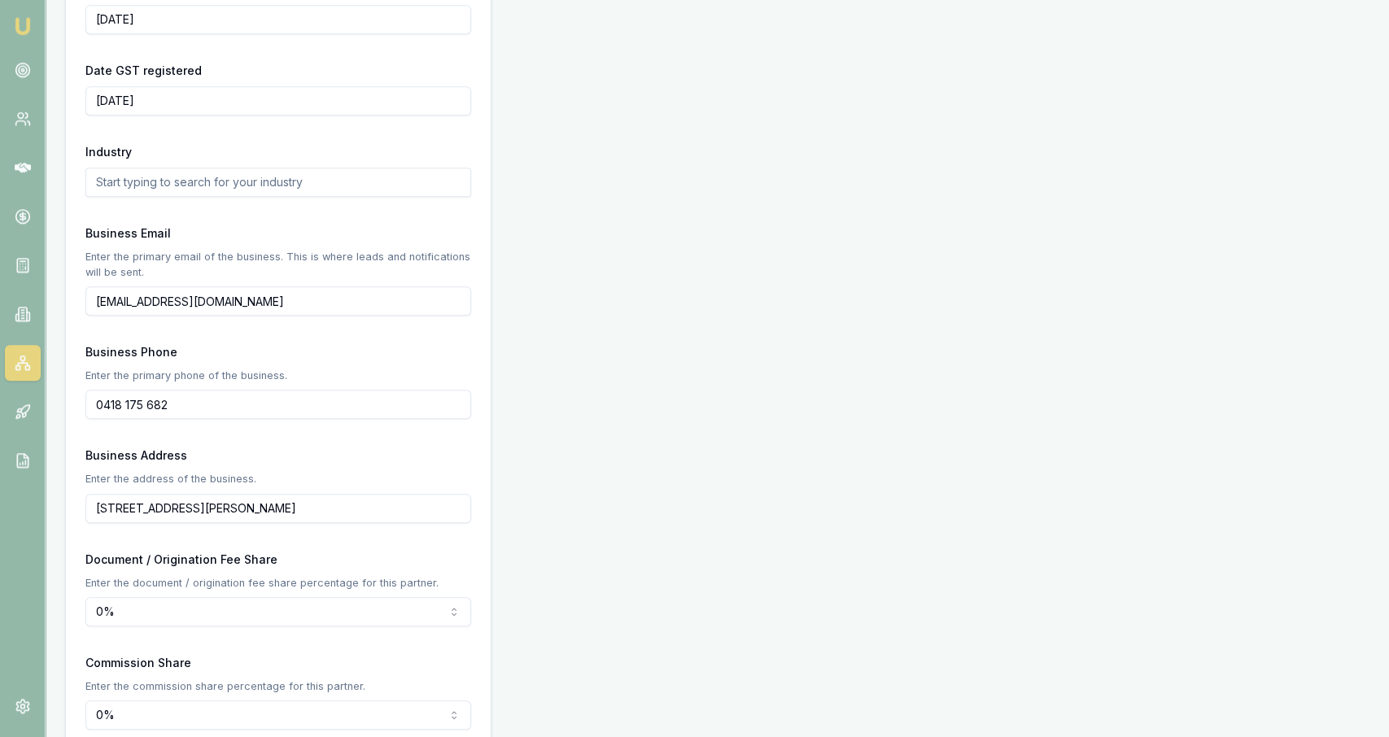
scroll to position [620, 0]
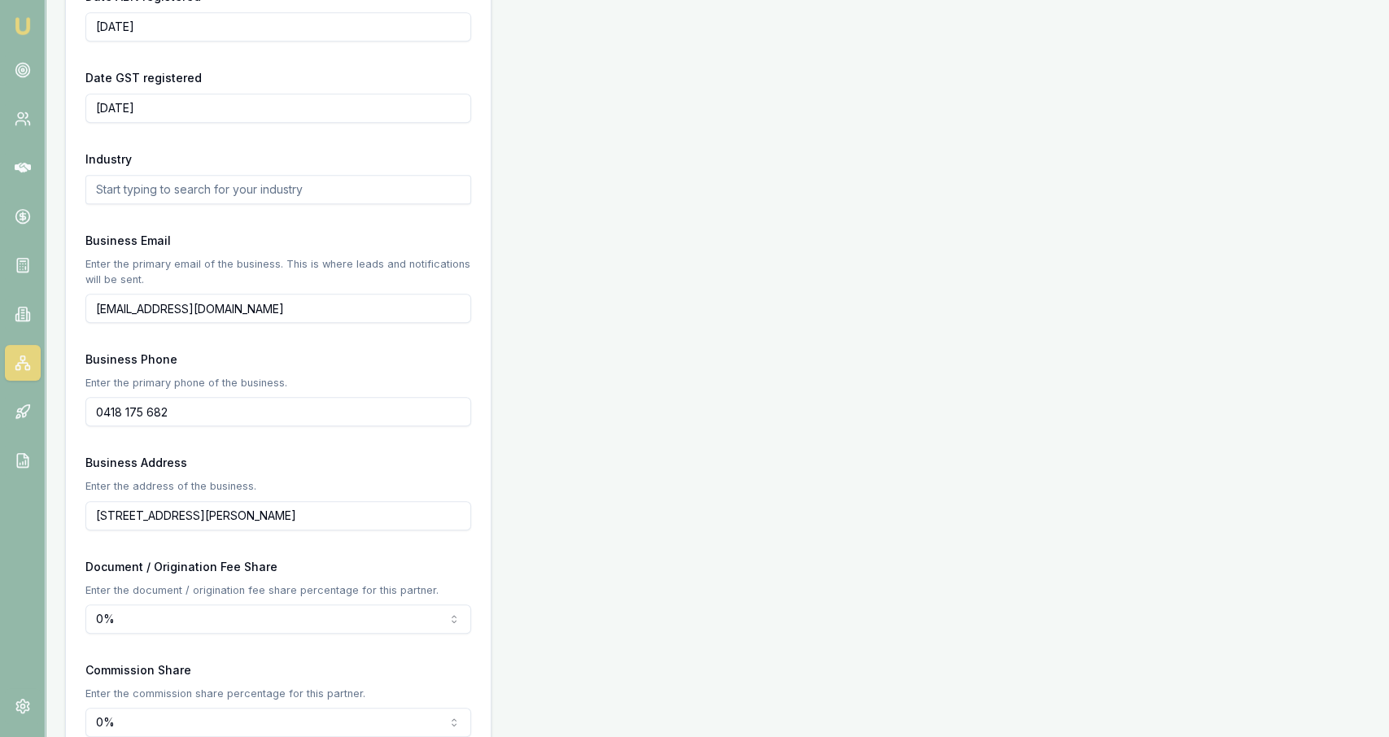
click at [262, 415] on input "0418 175 682" at bounding box center [278, 411] width 386 height 29
click at [536, 412] on div "Partner Details Business name CPB Services Pty Ltd Search Business type Austral…" at bounding box center [717, 511] width 1305 height 1874
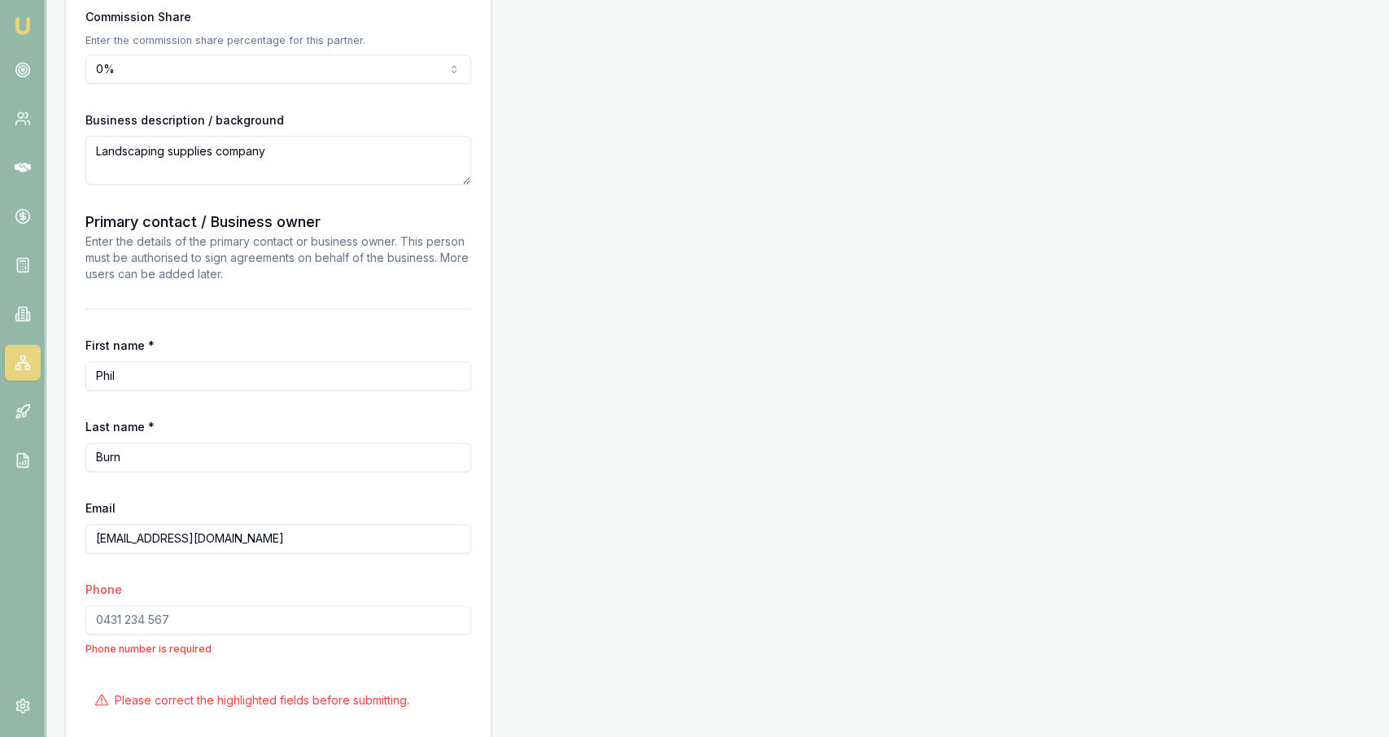
scroll to position [1343, 0]
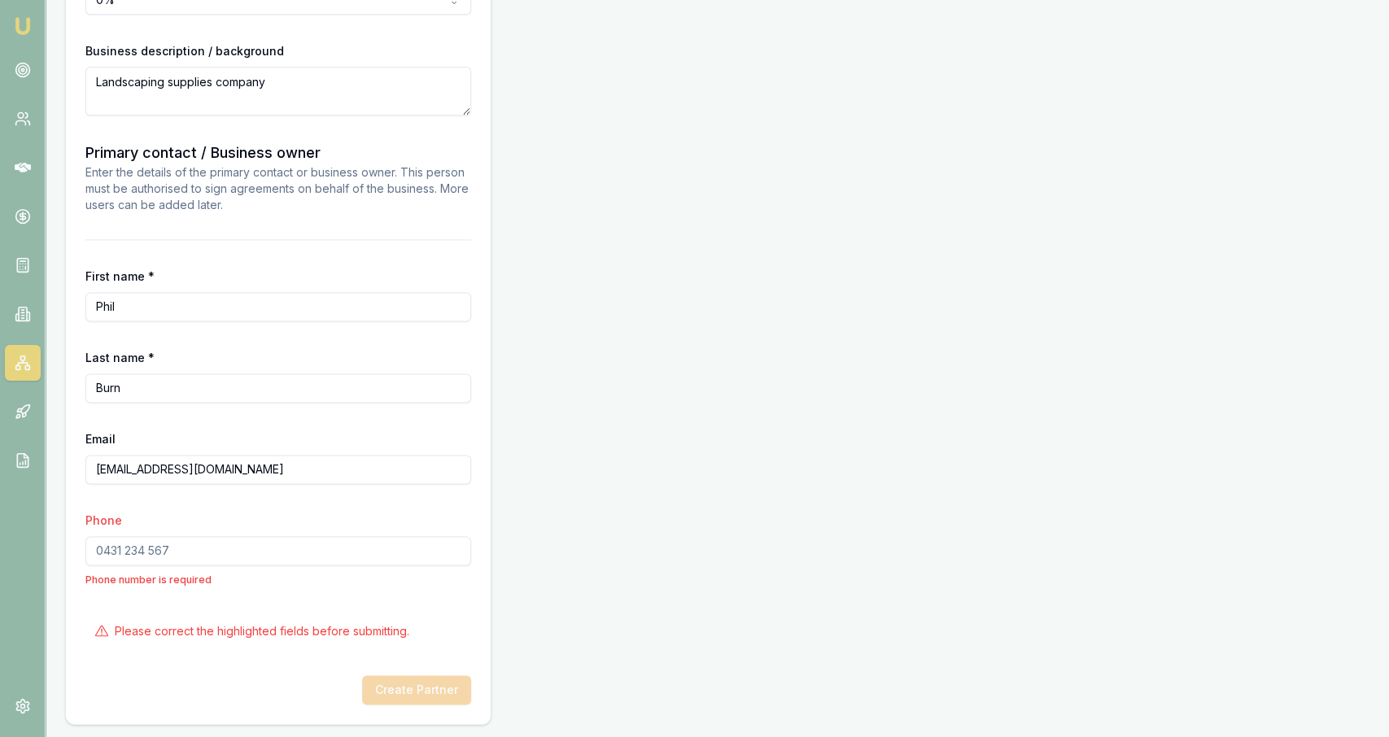
click at [230, 558] on input "Phone" at bounding box center [278, 550] width 386 height 29
paste input "0418 175 682"
type input "0418 175 682"
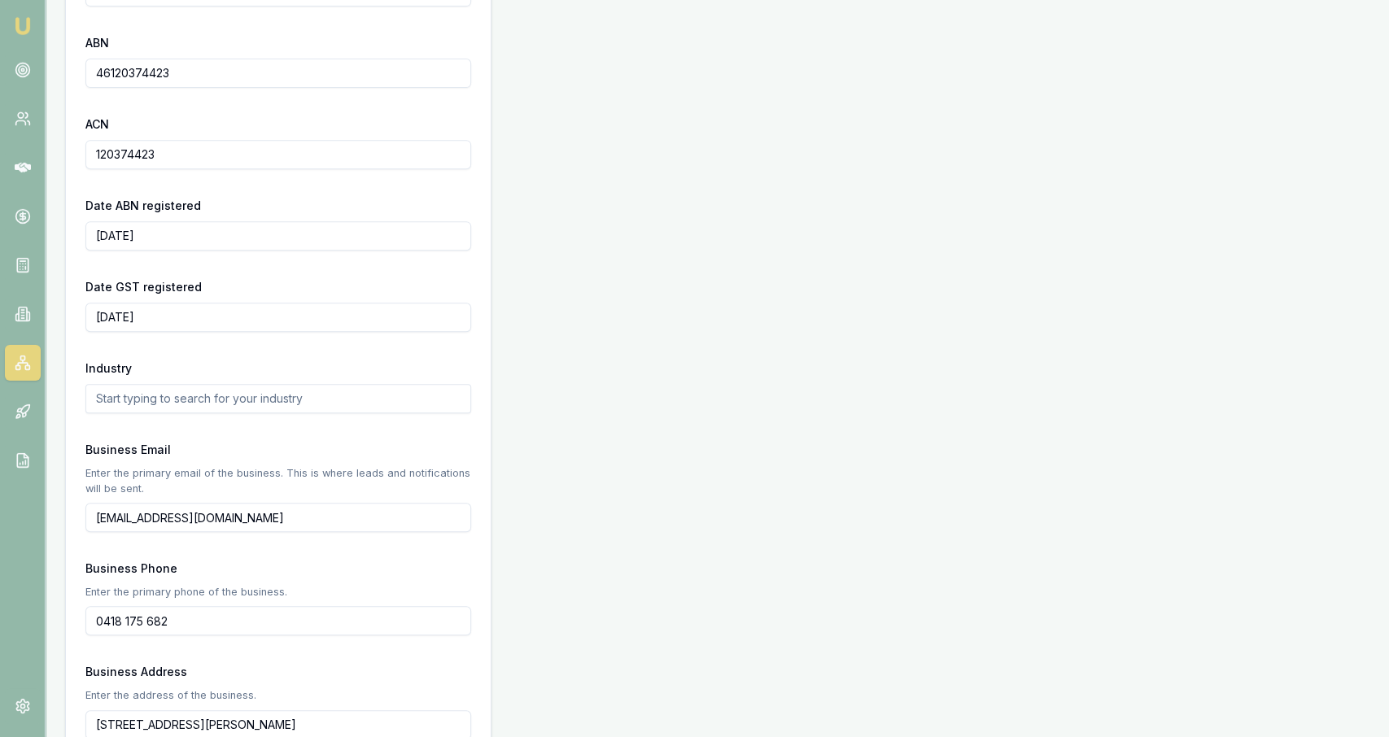
scroll to position [410, 0]
click at [387, 402] on input "text" at bounding box center [278, 399] width 386 height 29
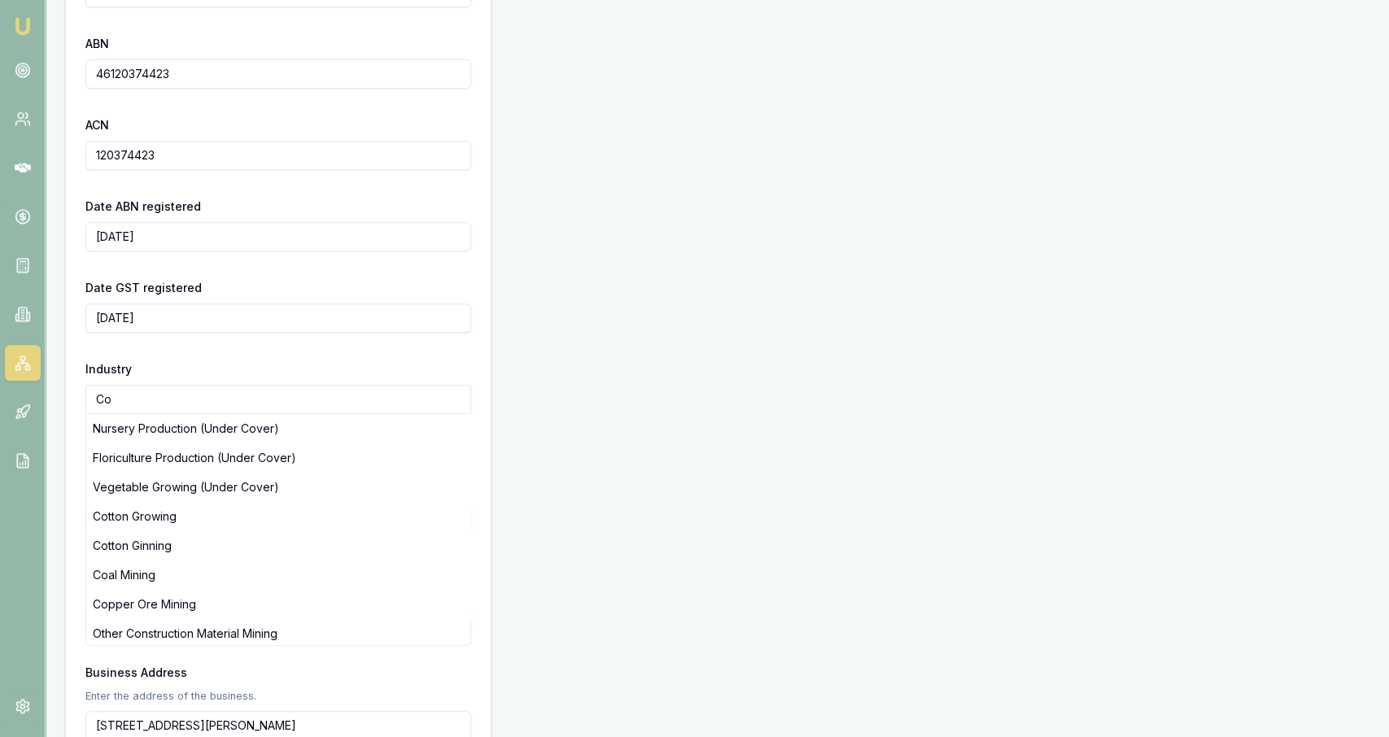
type input "C"
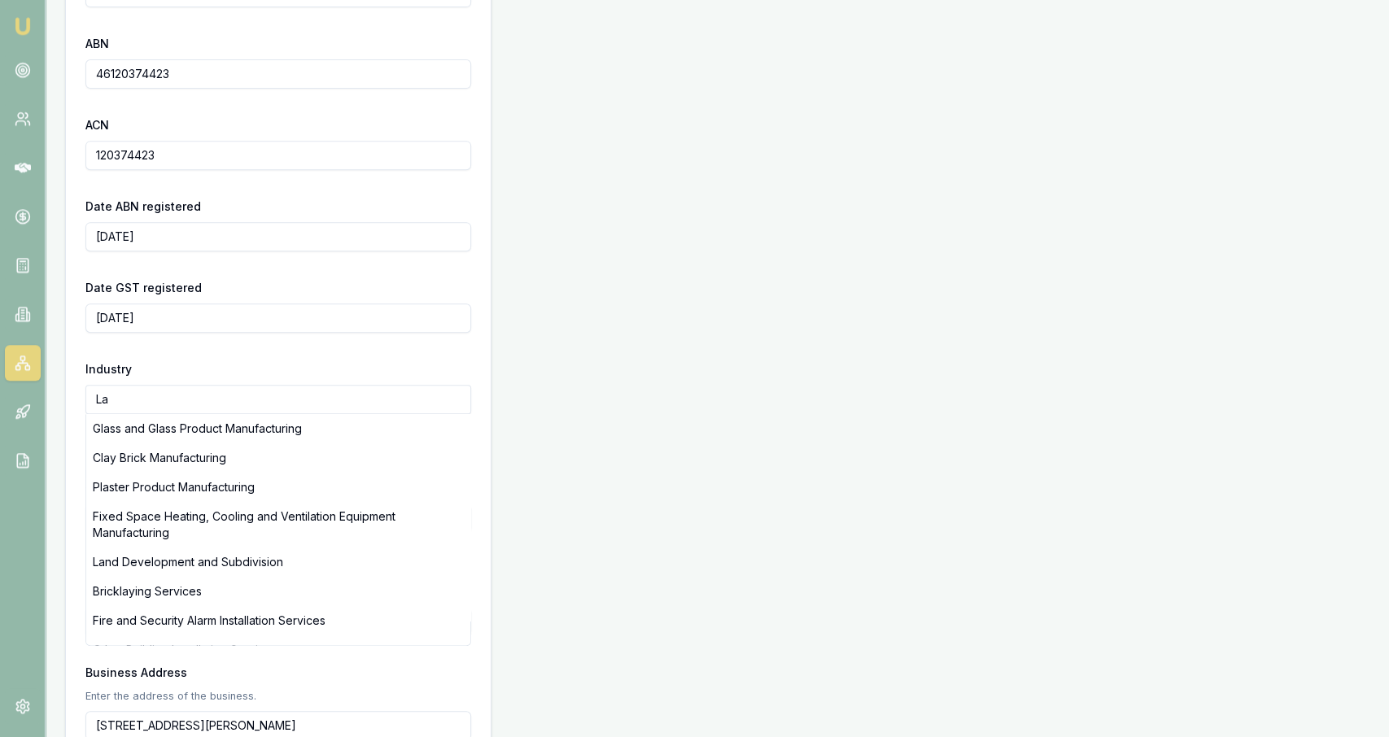
type input "L"
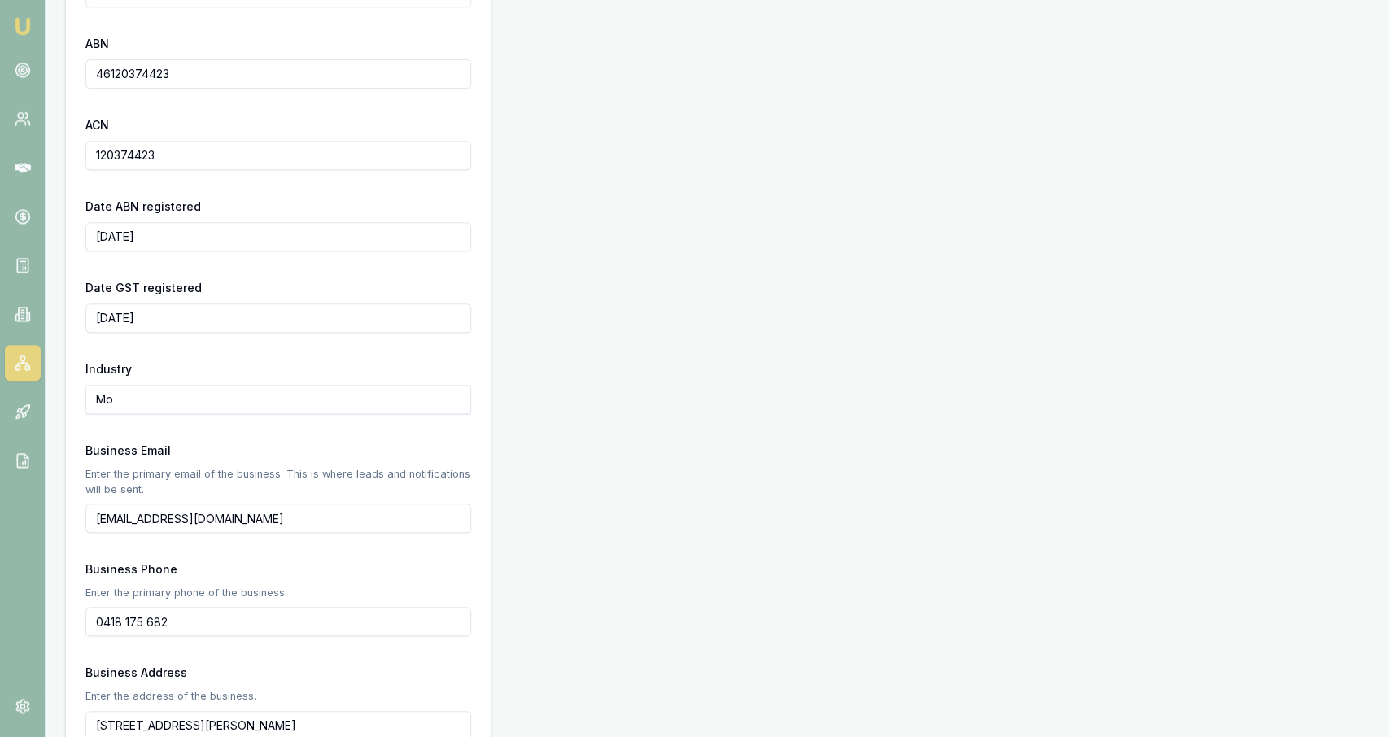
type input "M"
type input "Lawn"
click at [934, 171] on div "Partner Details Business name CPB Services Pty Ltd Search Business type Austral…" at bounding box center [717, 679] width 1305 height 1790
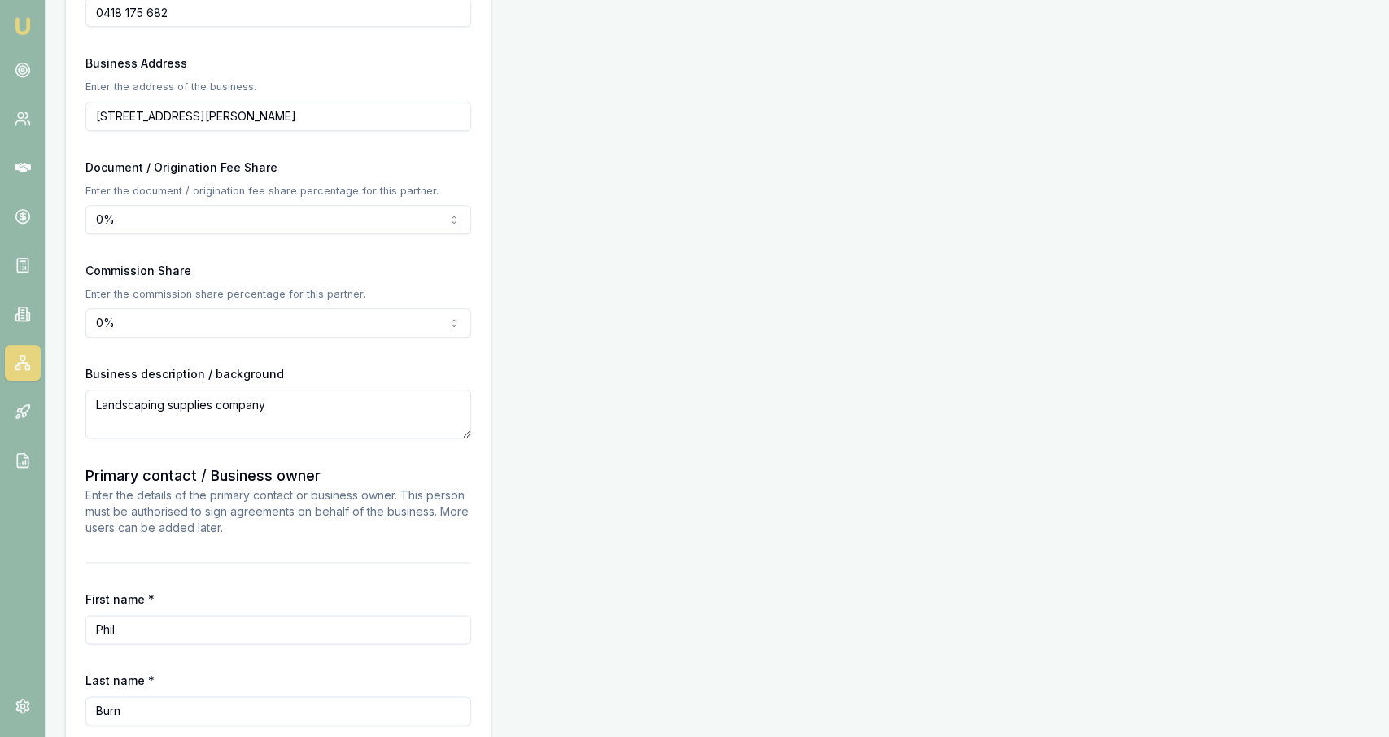
scroll to position [1022, 0]
click at [823, 291] on div "Partner Details Business name CPB Services Pty Ltd Search Business type Austral…" at bounding box center [717, 67] width 1305 height 1790
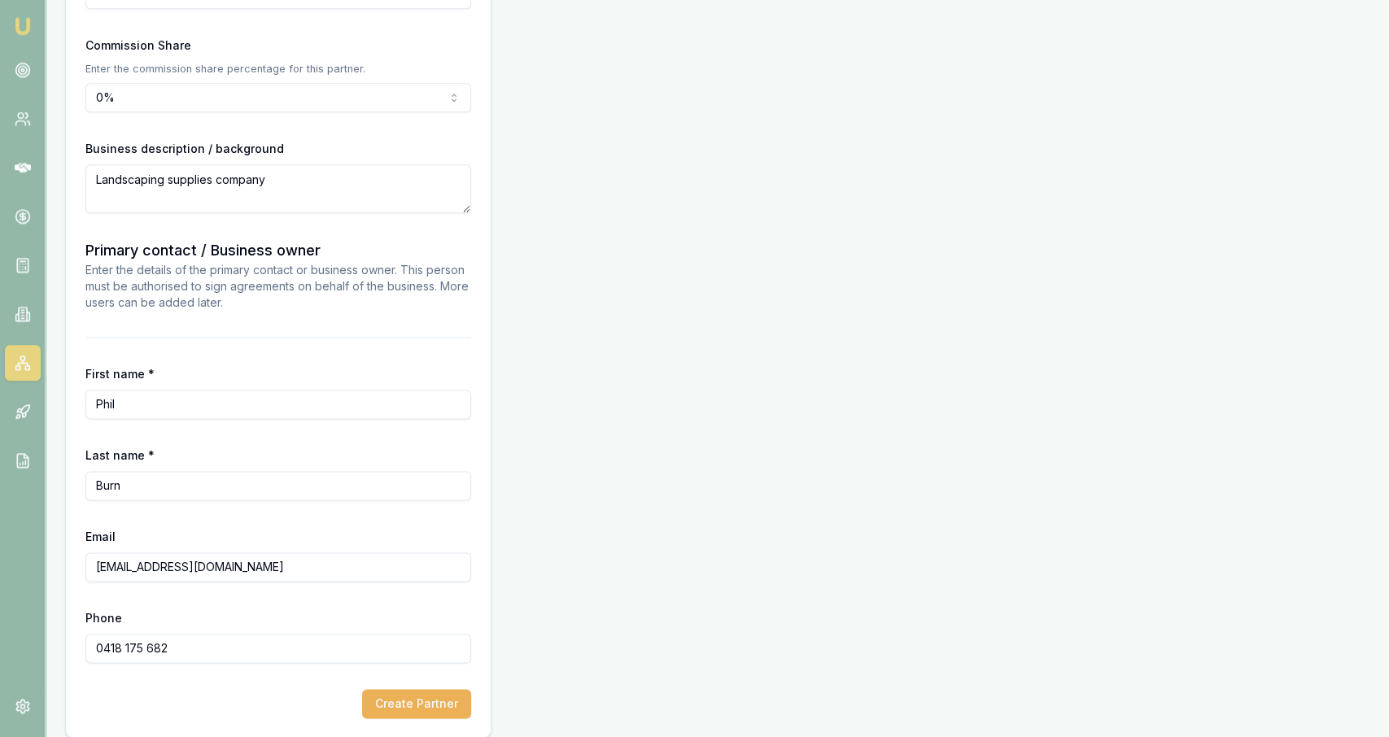
scroll to position [1258, 0]
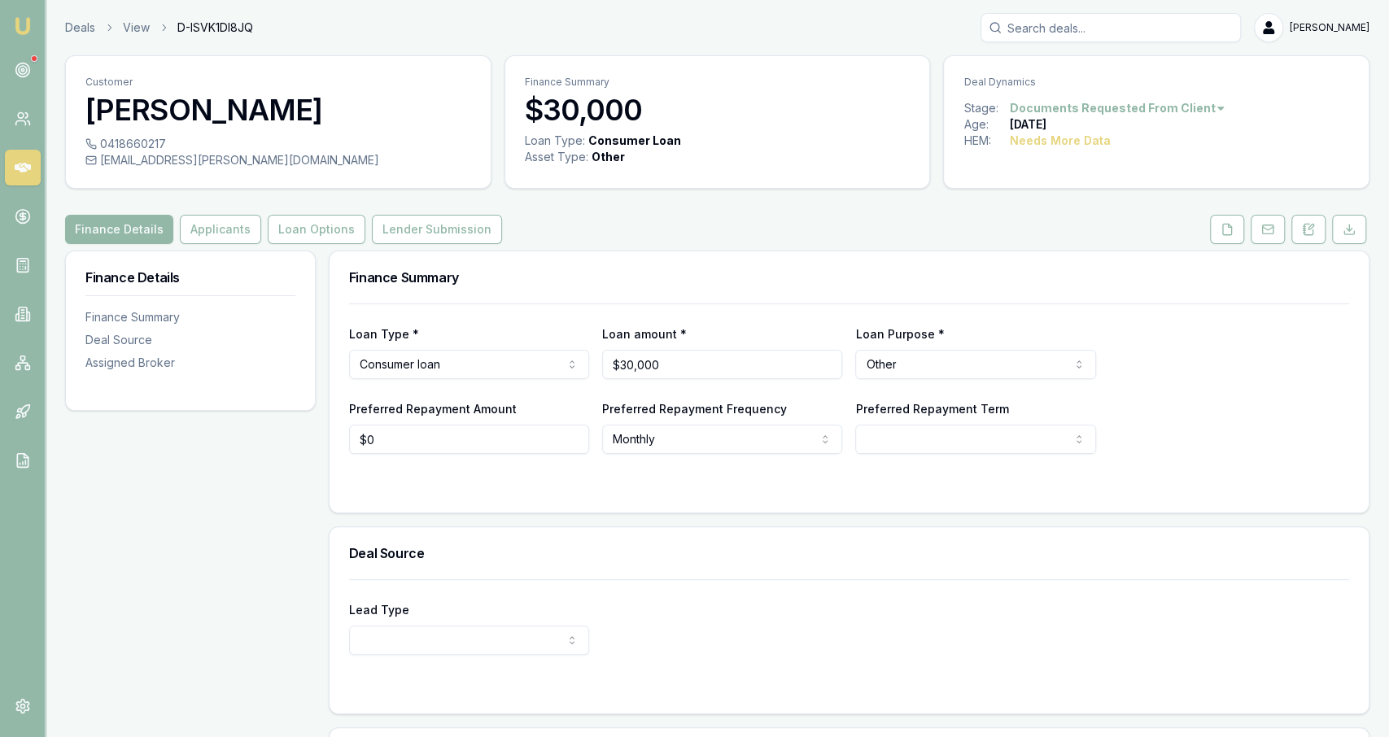
click at [1232, 253] on div "Finance Summary" at bounding box center [849, 278] width 1039 height 52
click at [1232, 246] on div "Customer Shane Clark 0418660217 clarkysc.shane@hotmail.com Finance Summary $30,…" at bounding box center [717, 493] width 1305 height 877
click at [1230, 238] on button at bounding box center [1227, 229] width 34 height 29
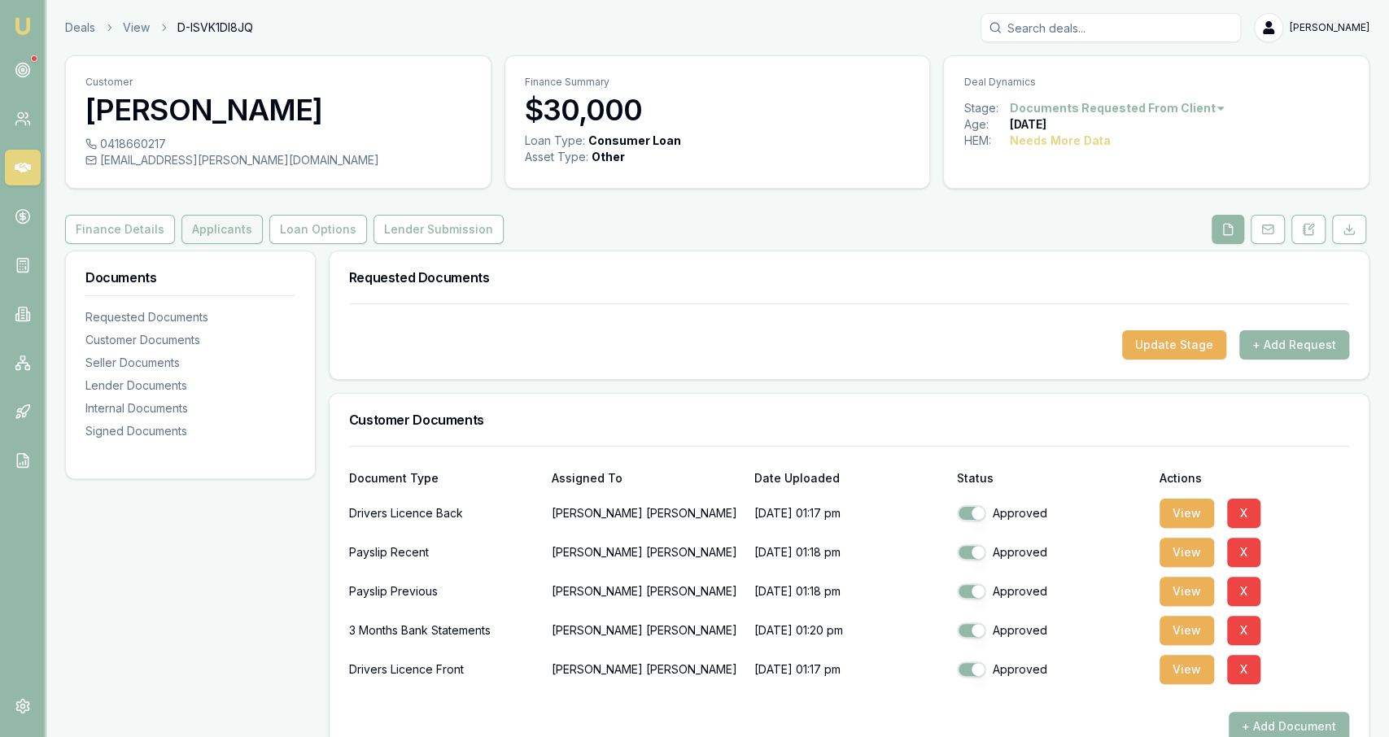
click at [213, 217] on button "Applicants" at bounding box center [222, 229] width 81 height 29
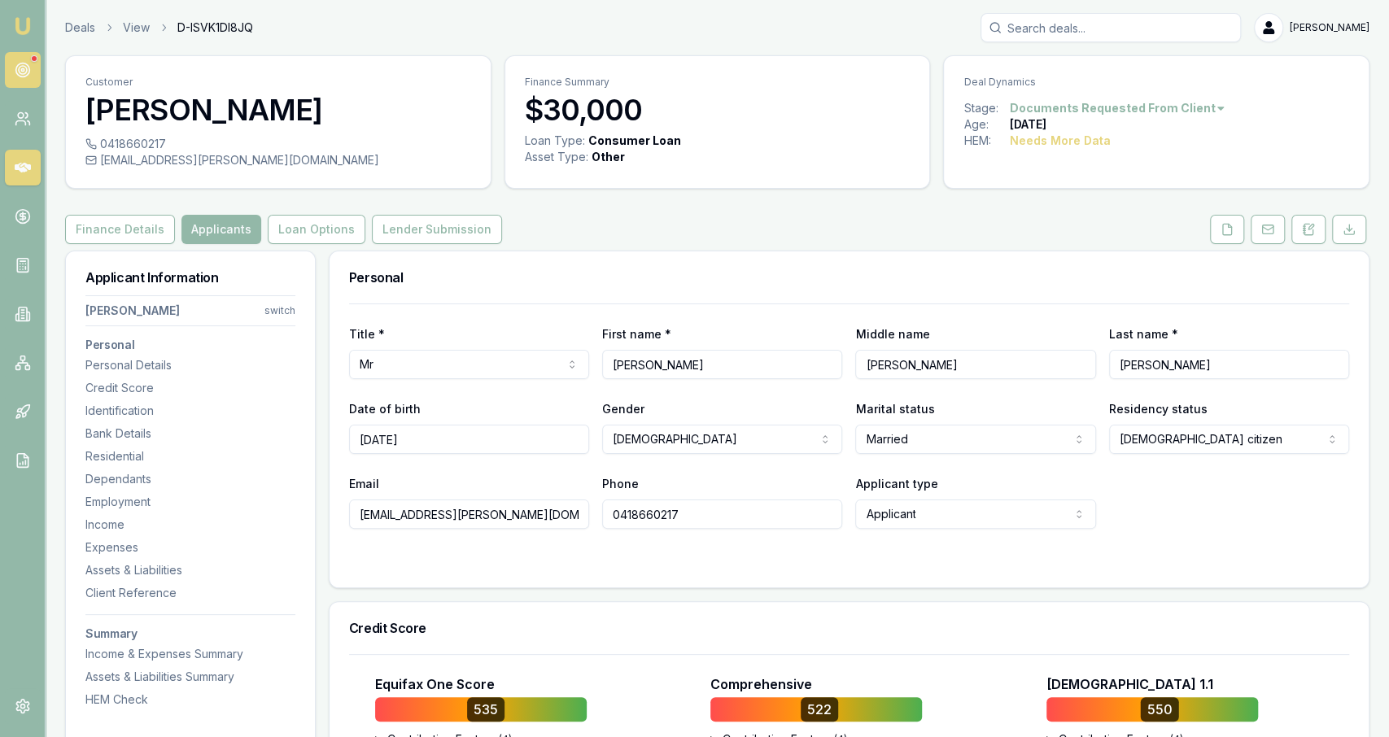
click at [37, 82] on link at bounding box center [23, 70] width 36 height 36
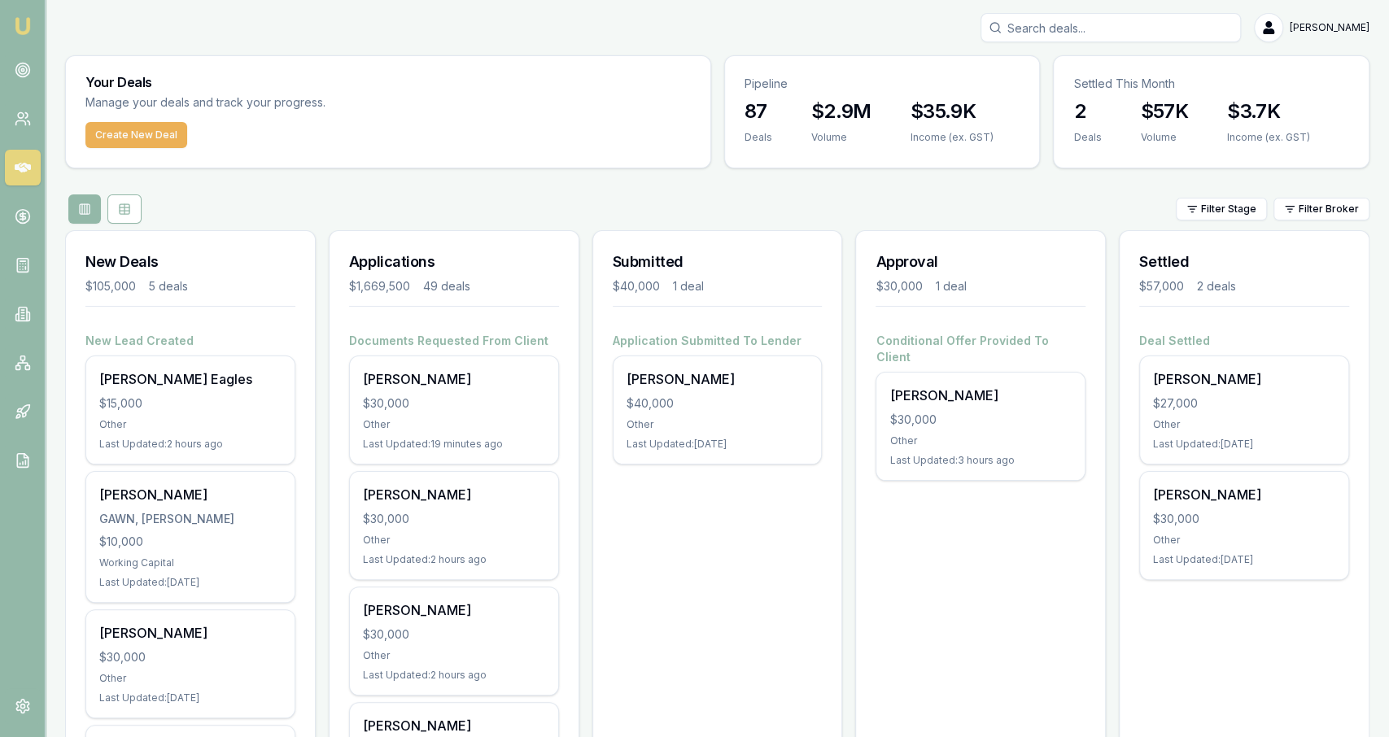
click at [1113, 17] on input "Search deals" at bounding box center [1111, 27] width 260 height 29
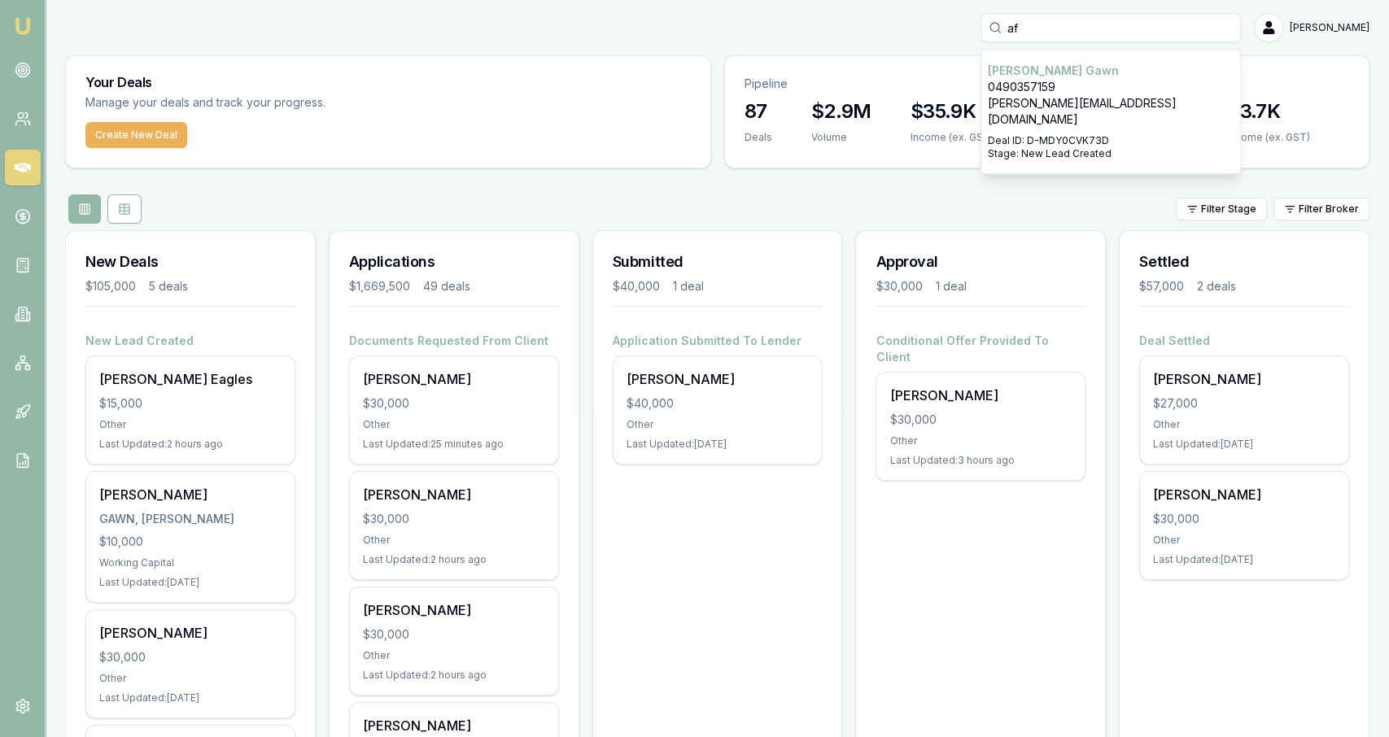
type input "a"
type input "usaia"
click at [1186, 82] on p "0406229622" at bounding box center [1111, 87] width 246 height 16
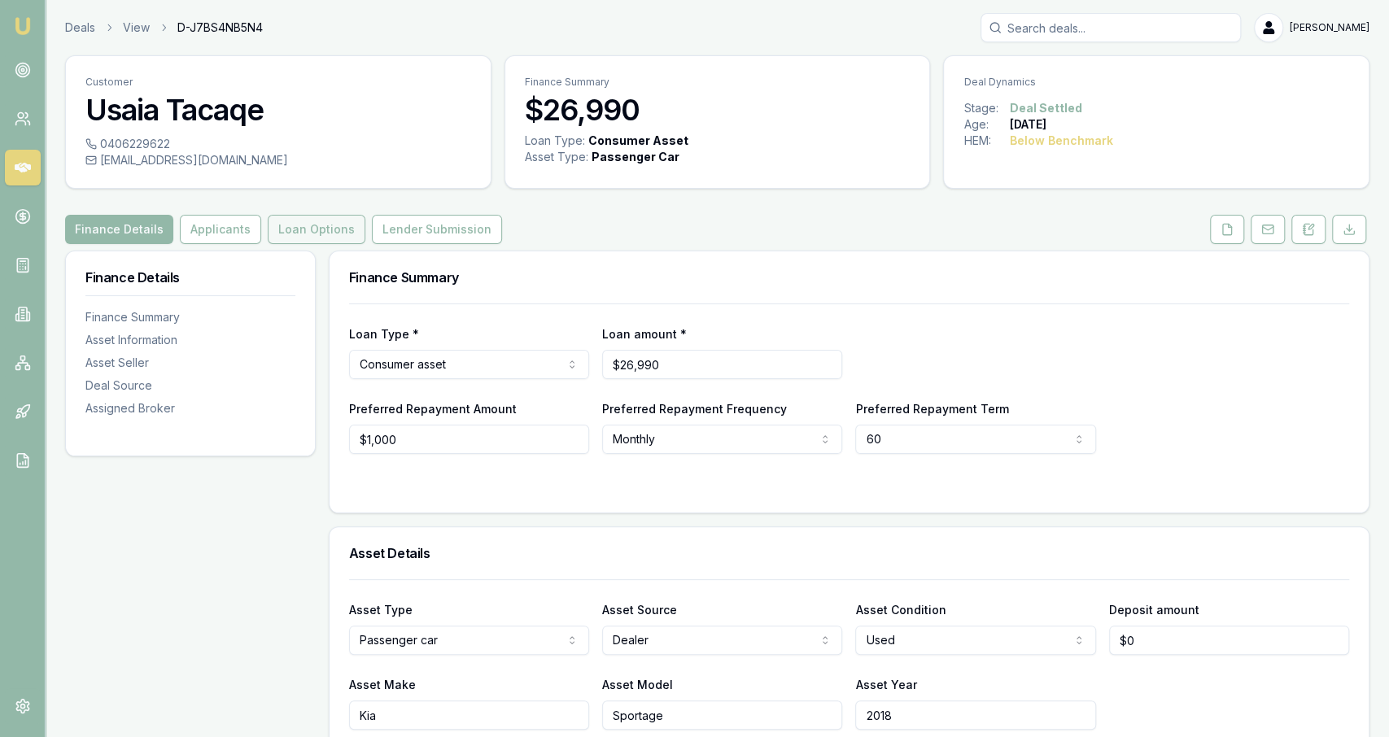
click at [268, 221] on button "Loan Options" at bounding box center [317, 229] width 98 height 29
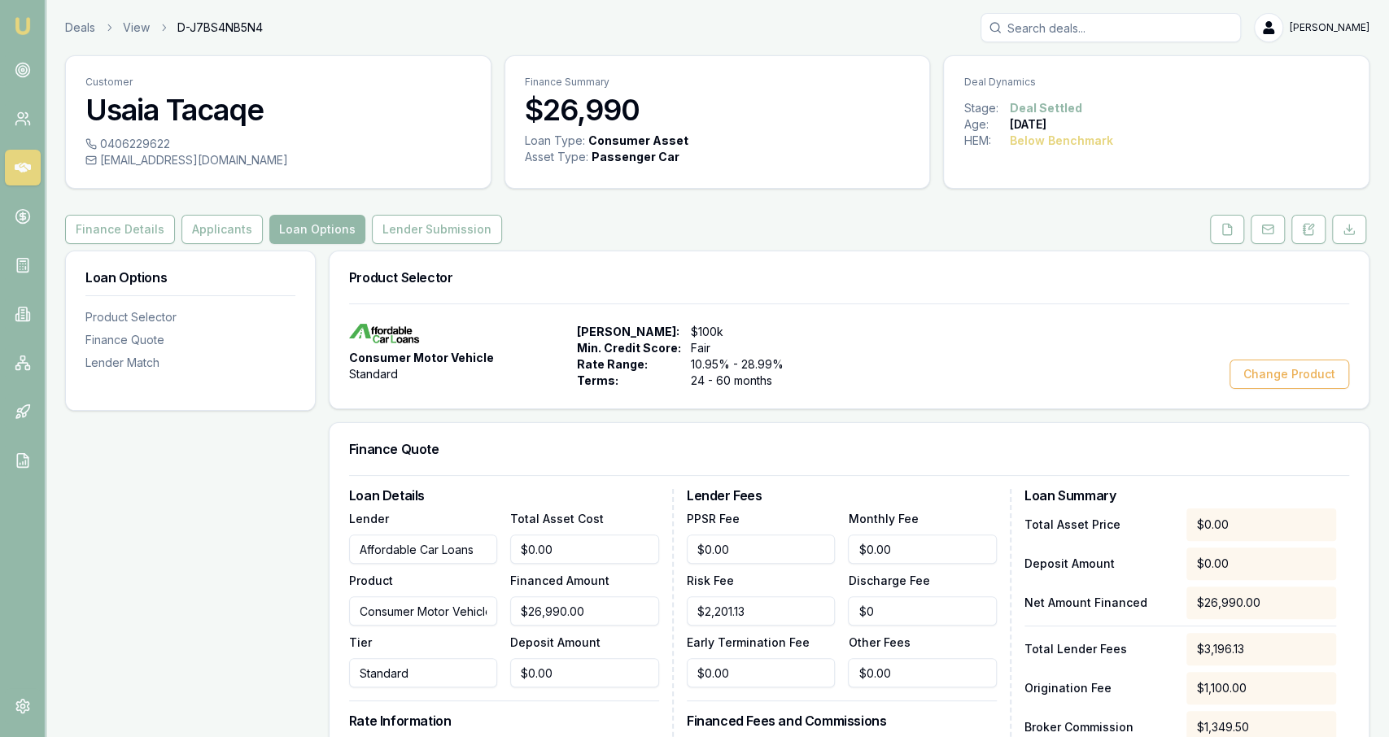
click at [87, 37] on div "Deals View D-J7BS4NB5N4 [PERSON_NAME]" at bounding box center [717, 27] width 1305 height 29
click at [83, 31] on link "Deals" at bounding box center [80, 28] width 30 height 16
